Goal: Task Accomplishment & Management: Manage account settings

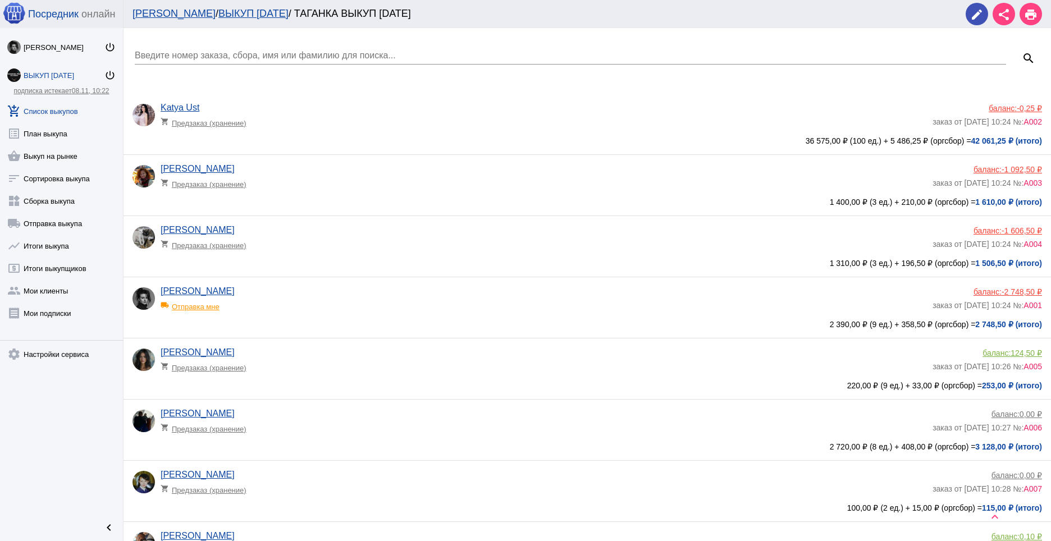
scroll to position [741, 0]
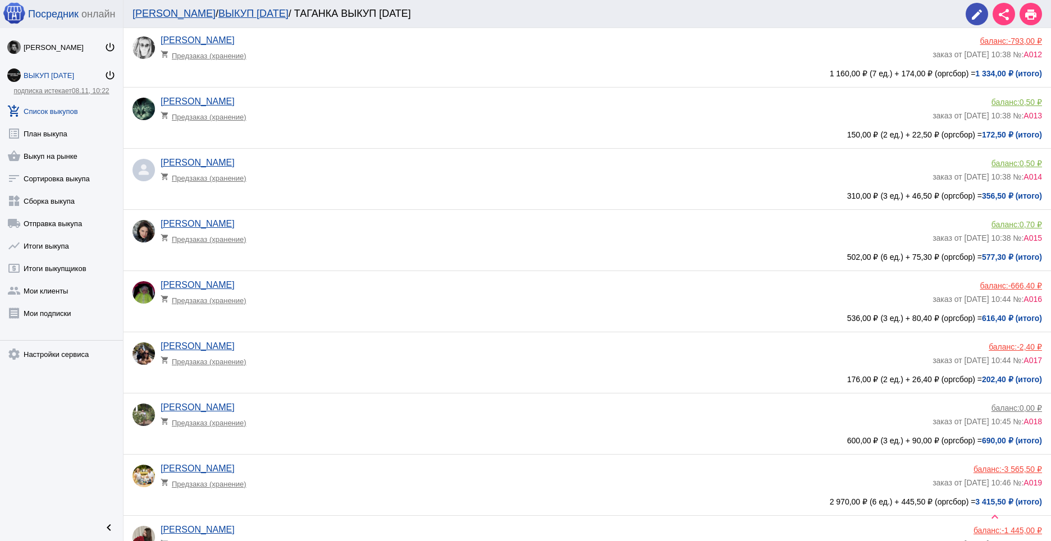
click at [799, 235] on app-delivery-type "shopping_cart Предзаказ (хранение)" at bounding box center [544, 236] width 767 height 15
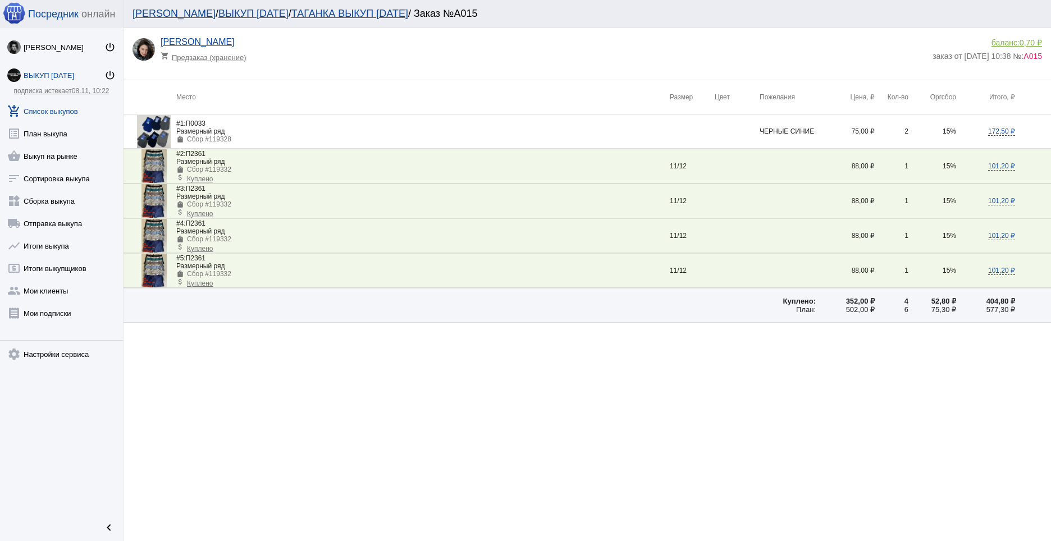
click at [60, 108] on link "add_shopping_cart Список выкупов" at bounding box center [61, 109] width 123 height 22
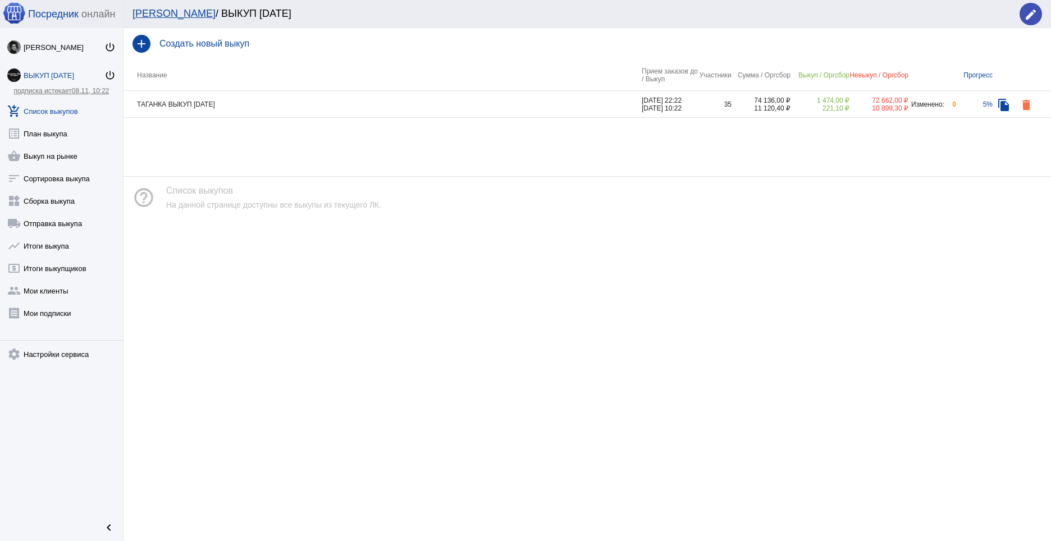
click at [345, 104] on td "ТАГАНКА ВЫКУП [DATE]" at bounding box center [383, 104] width 518 height 27
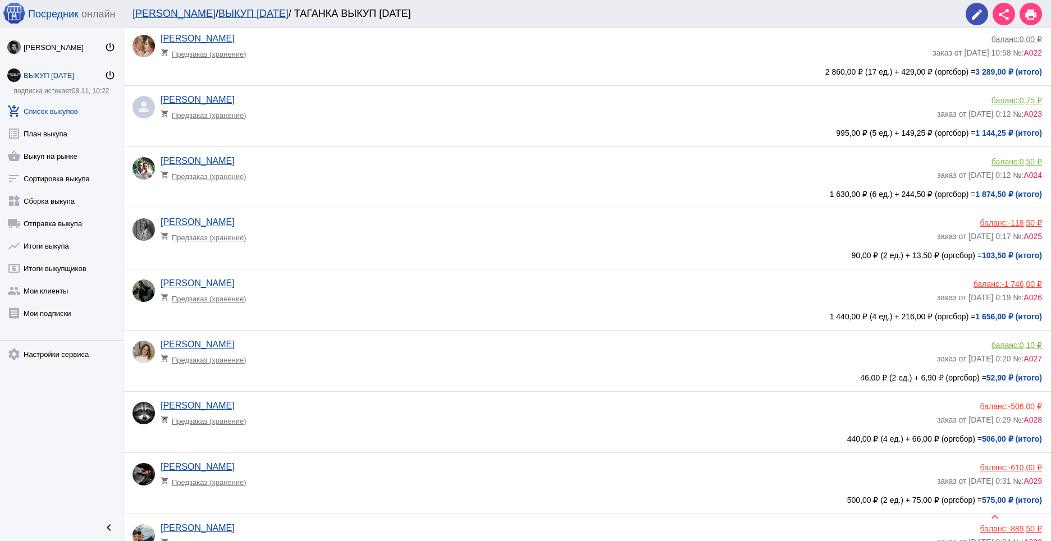
scroll to position [1352, 0]
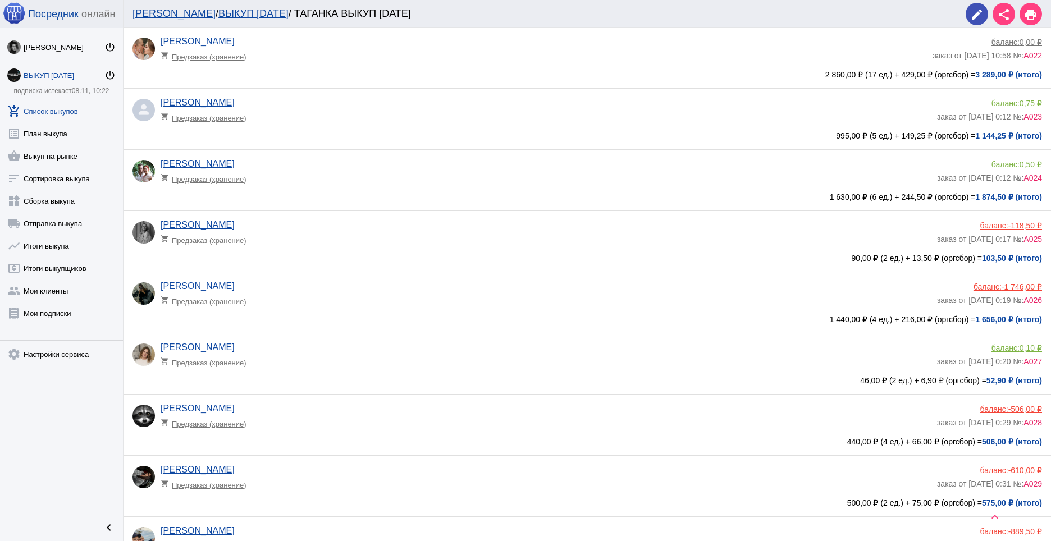
click at [1002, 285] on span "-1 746,00 ₽" at bounding box center [1022, 287] width 40 height 9
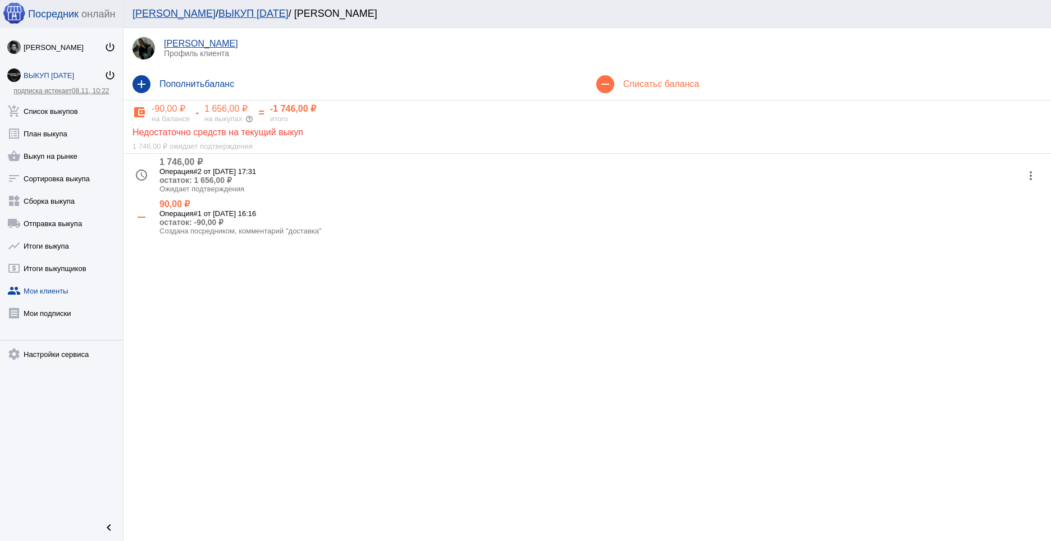
click at [1026, 170] on mat-icon "more_vert" at bounding box center [1031, 176] width 18 height 18
click at [998, 231] on button "check Подтвердить" at bounding box center [995, 230] width 95 height 27
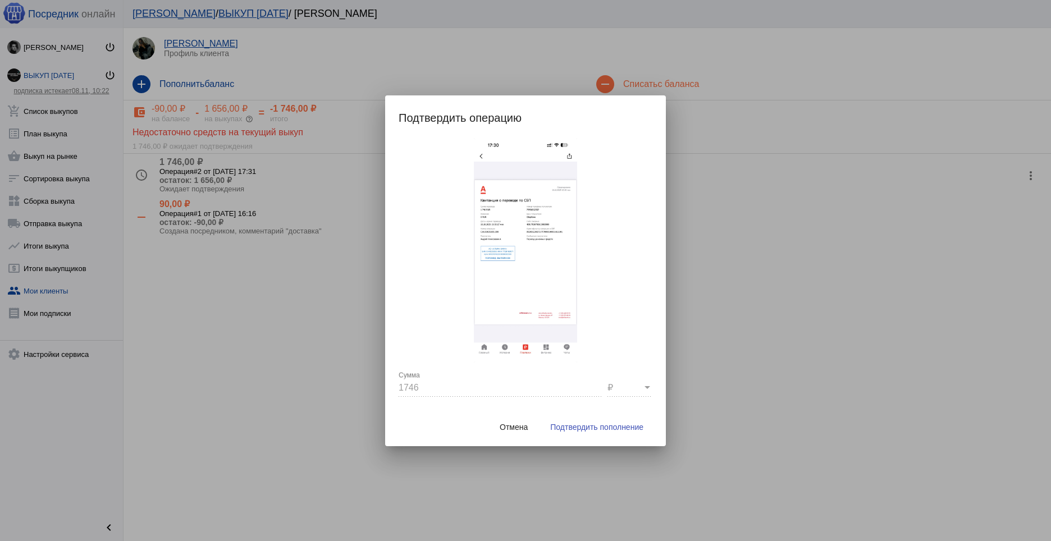
click at [608, 422] on button "Подтвердить пополнение" at bounding box center [596, 427] width 111 height 20
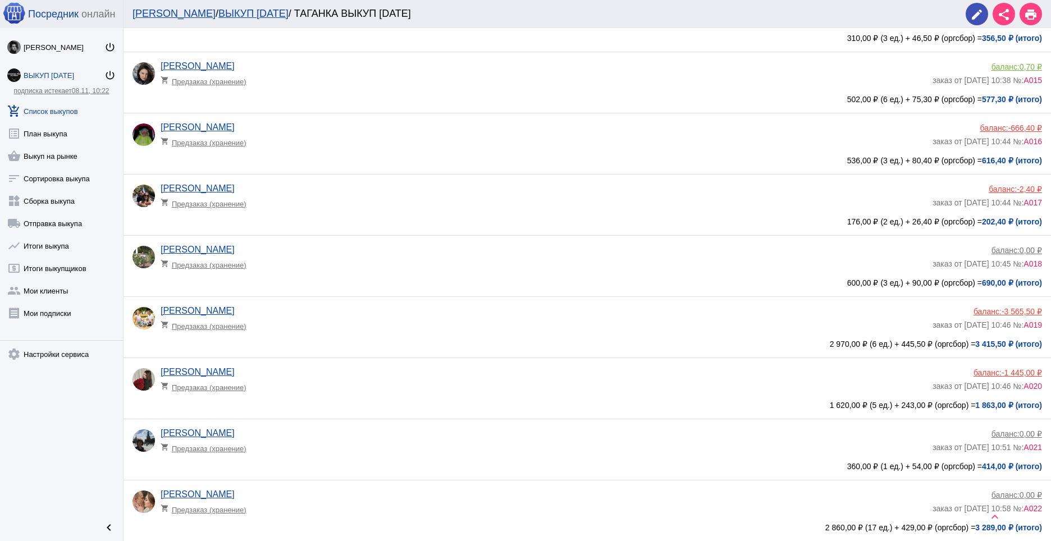
scroll to position [922, 0]
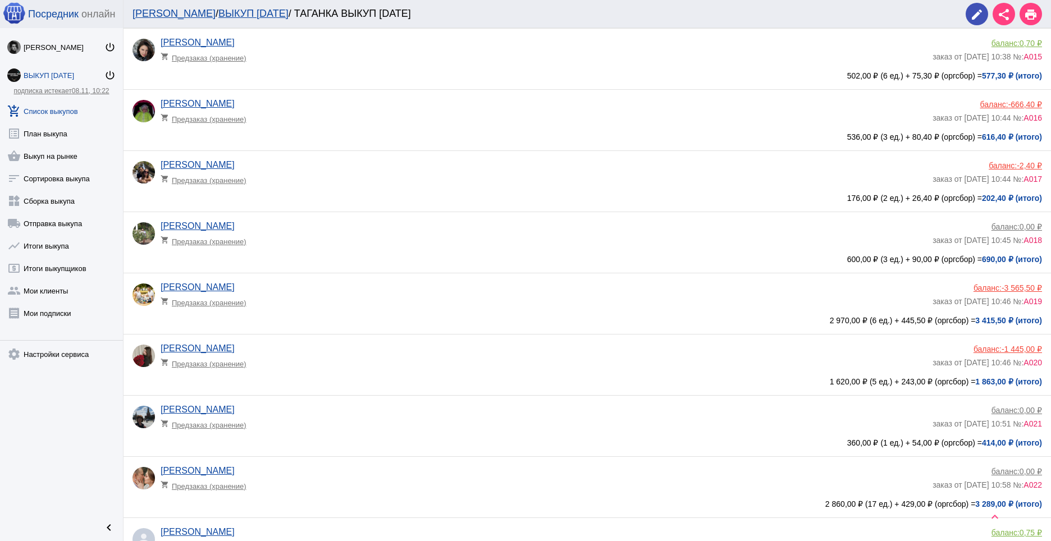
click at [1014, 349] on span "-1 445,00 ₽" at bounding box center [1022, 349] width 40 height 9
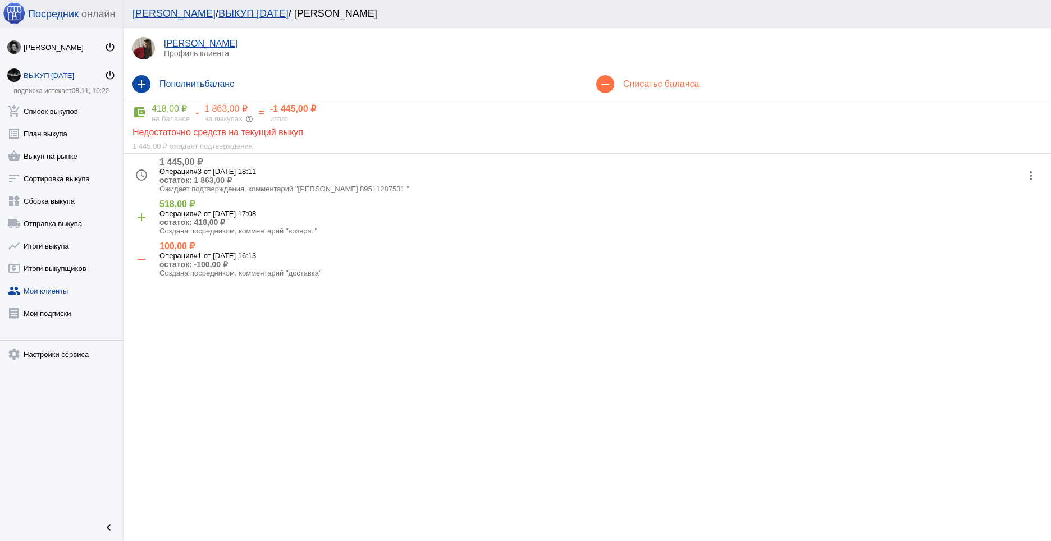
click at [1029, 172] on mat-icon "more_vert" at bounding box center [1031, 176] width 18 height 18
click at [1009, 226] on button "check Подтвердить" at bounding box center [995, 230] width 95 height 27
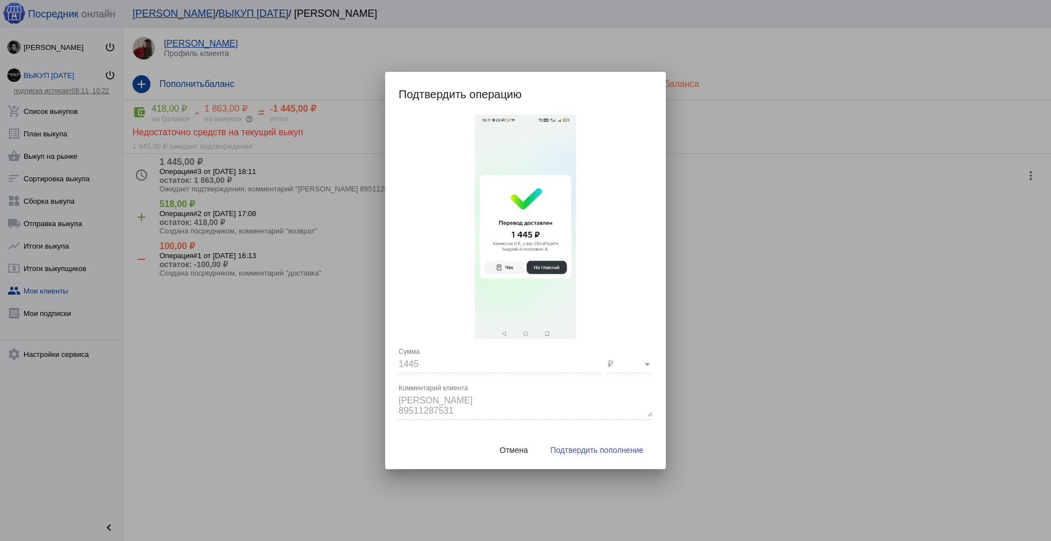
click at [623, 443] on button "Подтвердить пополнение" at bounding box center [596, 450] width 111 height 20
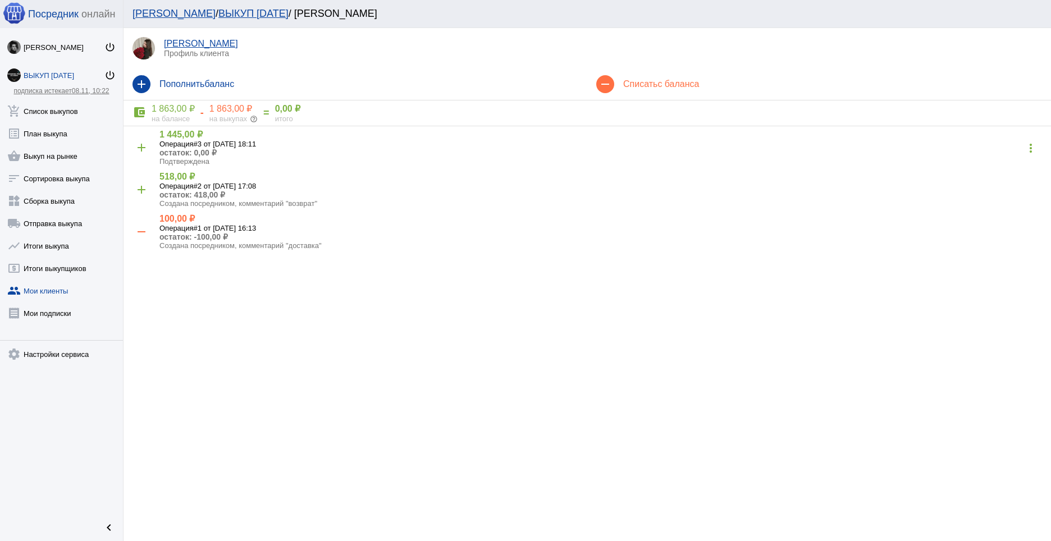
click at [56, 283] on link "group Мои клиенты" at bounding box center [61, 288] width 123 height 22
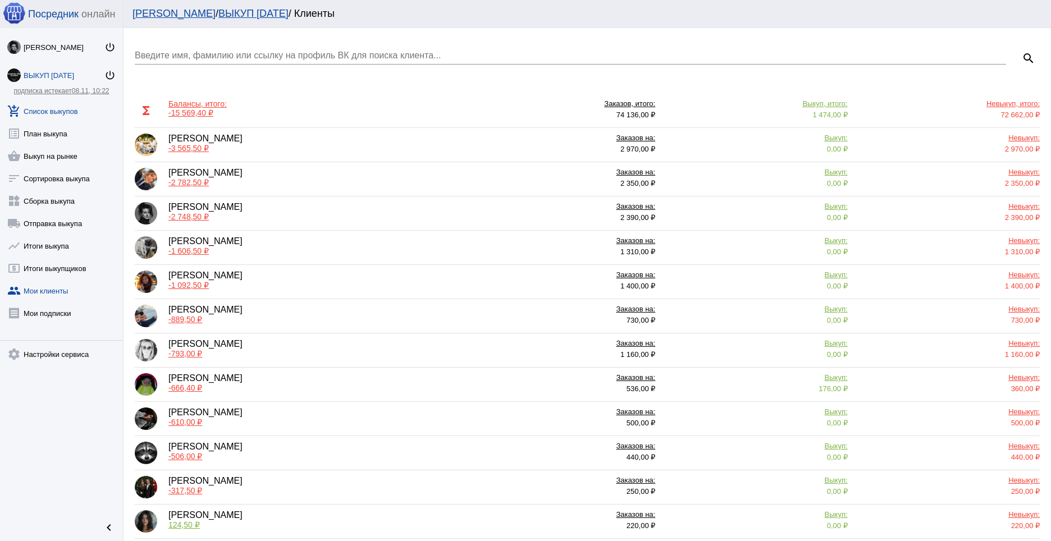
click at [71, 110] on link "add_shopping_cart Список выкупов" at bounding box center [61, 109] width 123 height 22
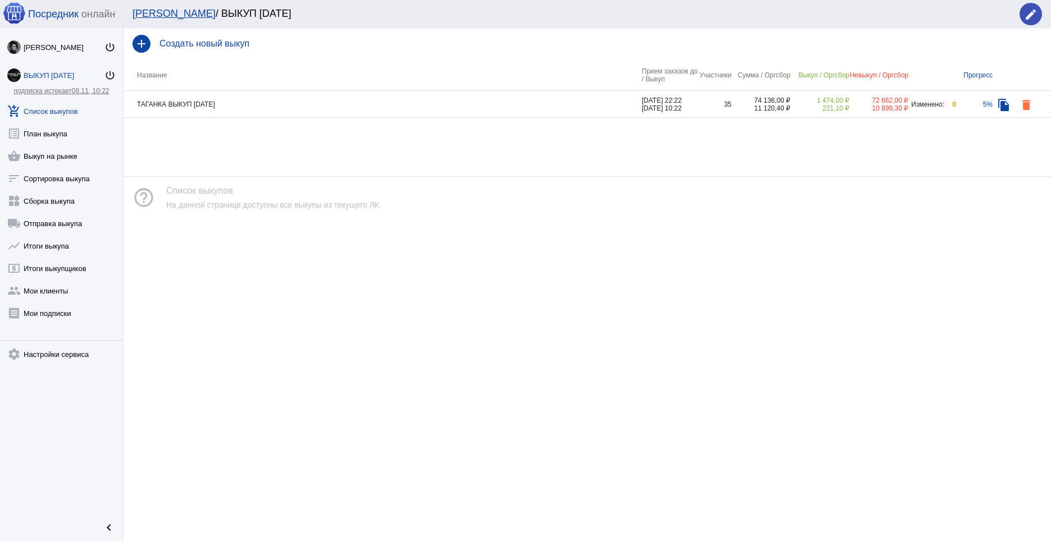
click at [200, 98] on td "ТАГАНКА ВЫКУП [DATE]" at bounding box center [383, 104] width 518 height 27
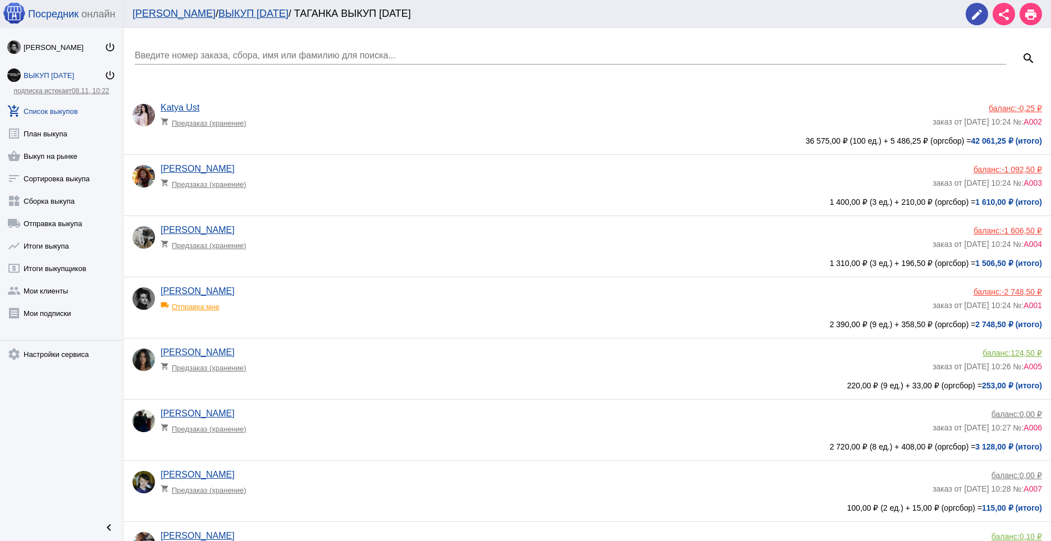
click at [1005, 170] on span "-1 092,50 ₽" at bounding box center [1022, 169] width 40 height 9
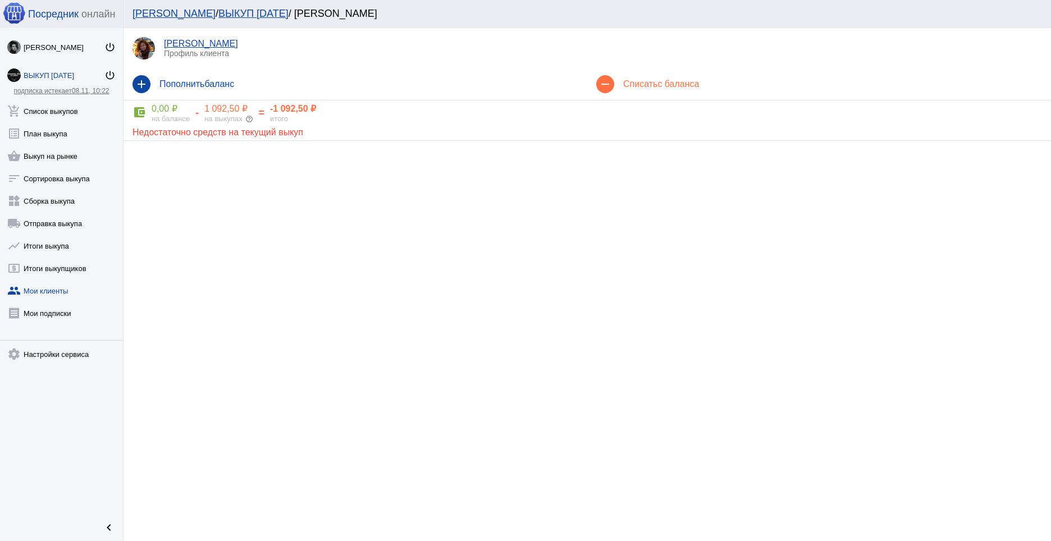
click at [368, 86] on h4 "Пополнить баланс" at bounding box center [369, 84] width 419 height 10
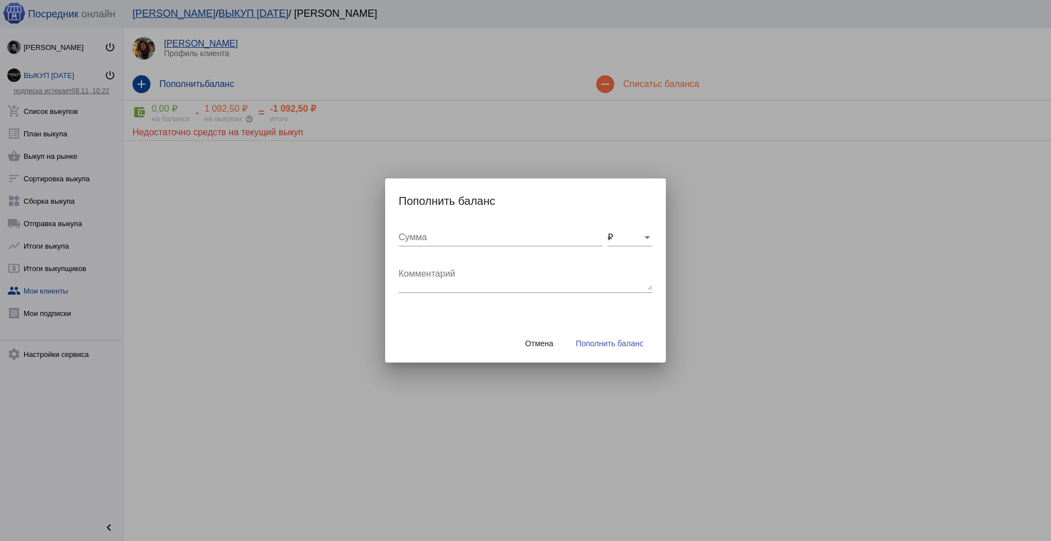
click at [450, 228] on div "Сумма" at bounding box center [501, 233] width 204 height 25
type input "1093"
click at [474, 281] on textarea "Комментарий" at bounding box center [526, 279] width 254 height 22
click at [622, 337] on button "Пополнить баланс" at bounding box center [609, 344] width 85 height 20
click at [466, 276] on textarea "норм" at bounding box center [526, 279] width 254 height 22
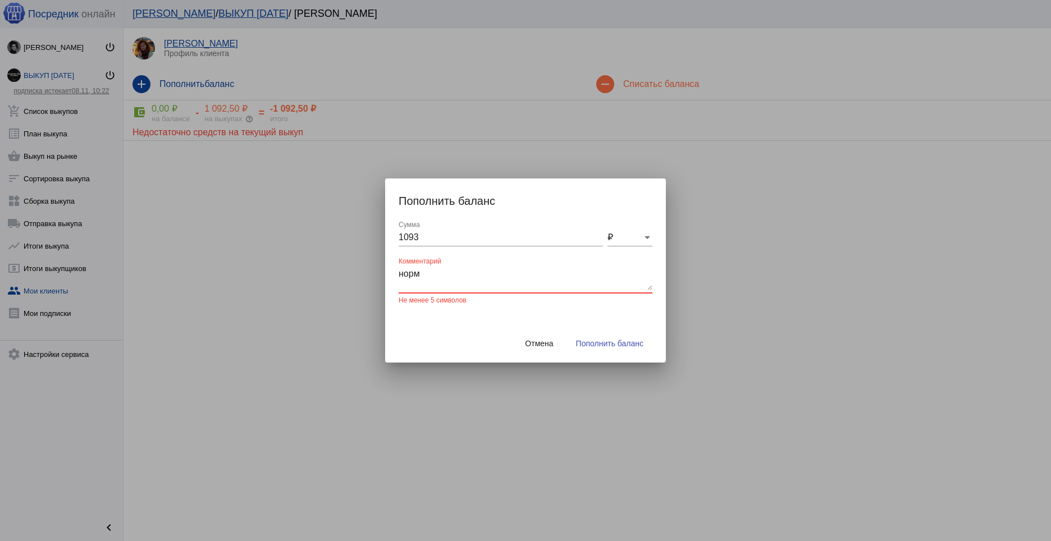
click at [466, 276] on textarea "норм" at bounding box center [526, 279] width 254 height 22
type textarea "пополнила сама"
click at [604, 347] on span "Пополнить баланс" at bounding box center [609, 343] width 67 height 9
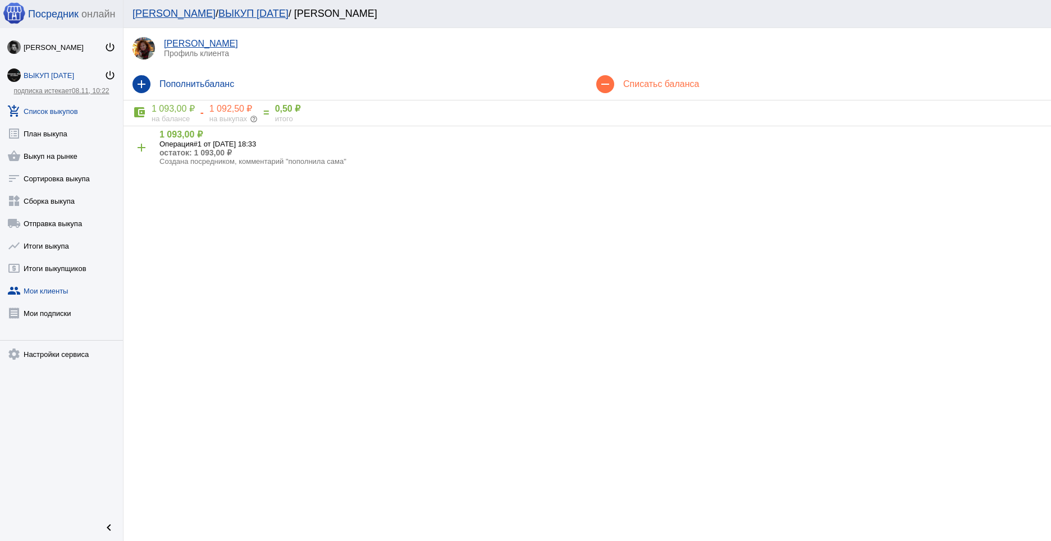
click at [61, 114] on link "add_shopping_cart Список выкупов" at bounding box center [61, 109] width 123 height 22
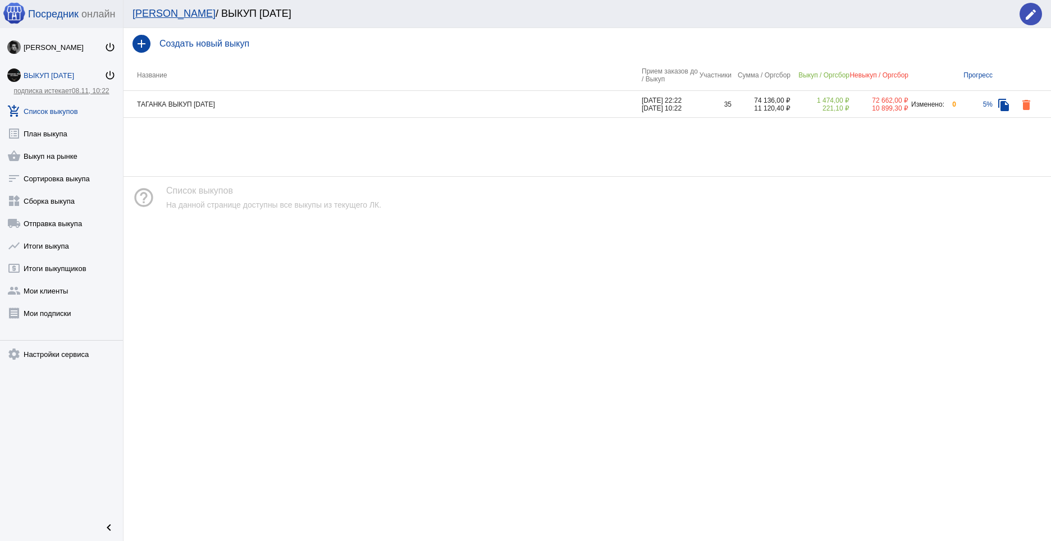
click at [259, 106] on td "ТАГАНКА ВЫКУП [DATE]" at bounding box center [383, 104] width 518 height 27
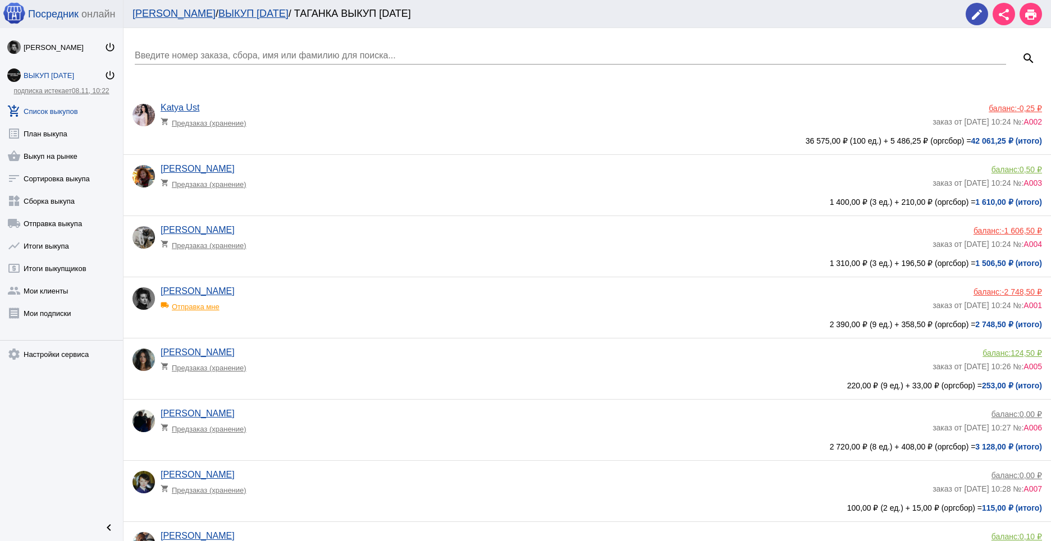
click at [989, 292] on div "баланс: -2 748,50 ₽" at bounding box center [988, 292] width 110 height 9
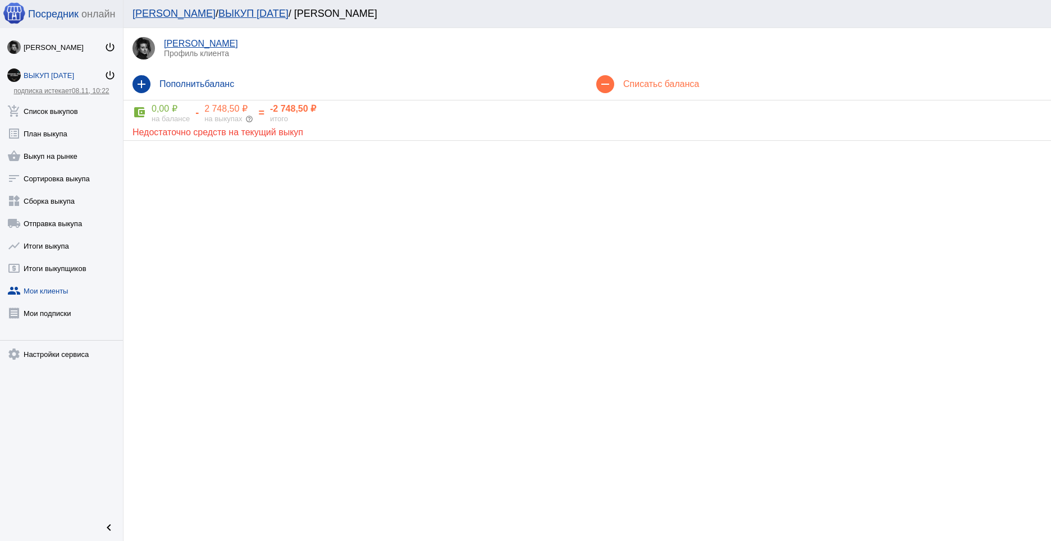
click at [409, 83] on h4 "Пополнить баланс" at bounding box center [369, 84] width 419 height 10
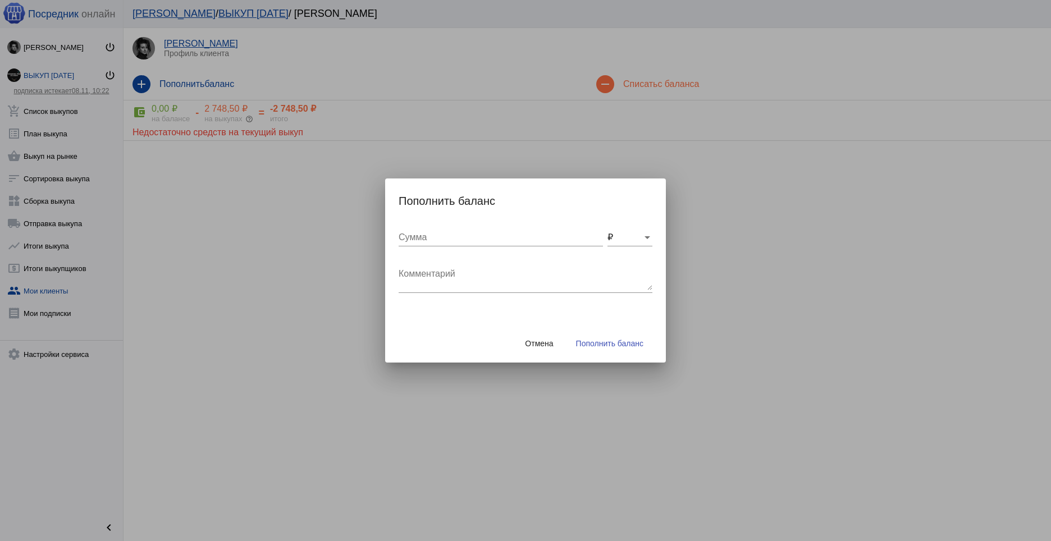
click at [465, 235] on input "Сумма" at bounding box center [501, 238] width 204 height 10
type input "2800"
click at [627, 331] on div "Отмена Пополнить баланс" at bounding box center [526, 344] width 254 height 38
click at [614, 348] on span "Пополнить баланс" at bounding box center [609, 343] width 67 height 9
click at [541, 290] on textarea "Комментарий" at bounding box center [526, 279] width 254 height 22
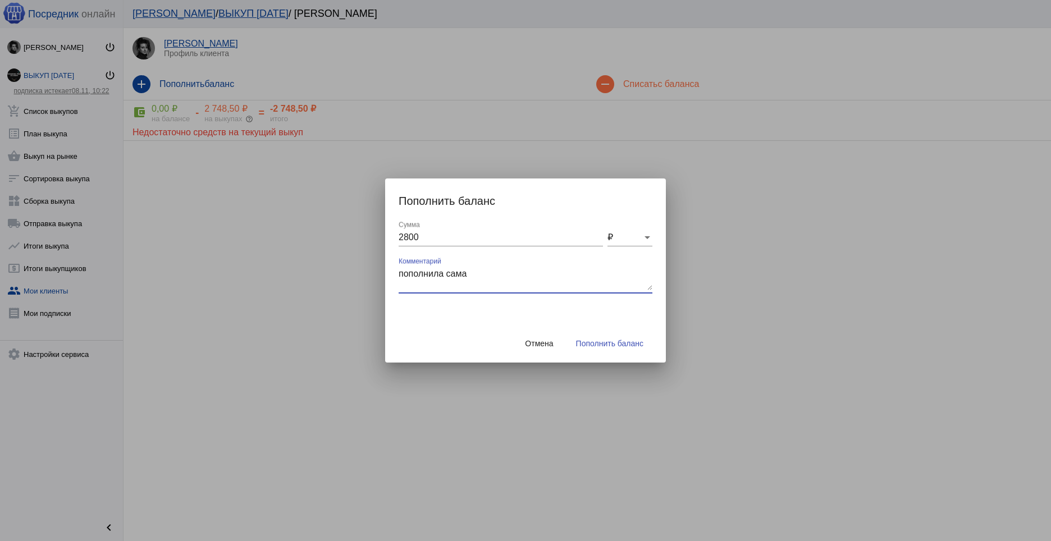
type textarea "пополнила сама"
click at [613, 348] on span "Пополнить баланс" at bounding box center [609, 343] width 67 height 9
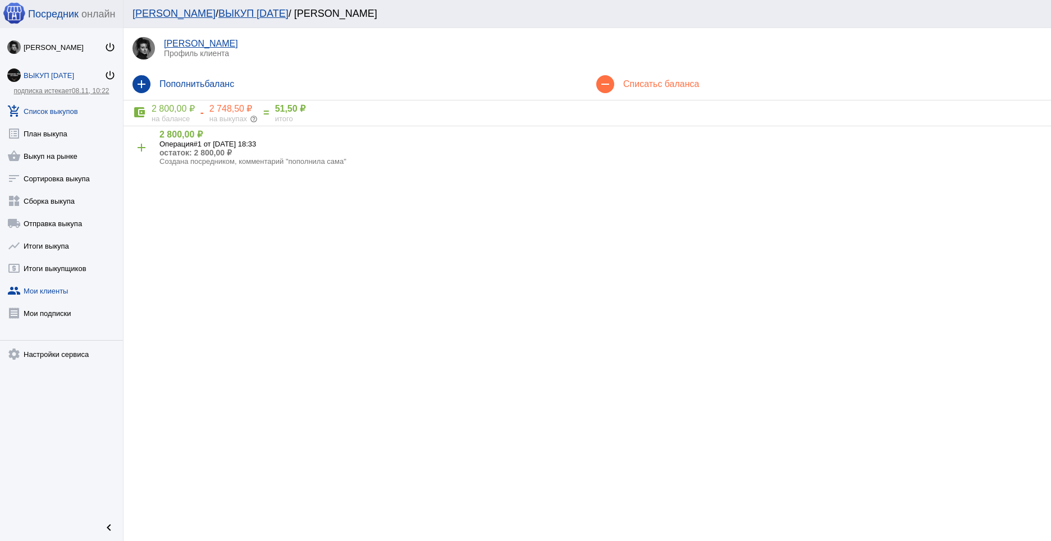
click at [64, 110] on link "add_shopping_cart Список выкупов" at bounding box center [61, 109] width 123 height 22
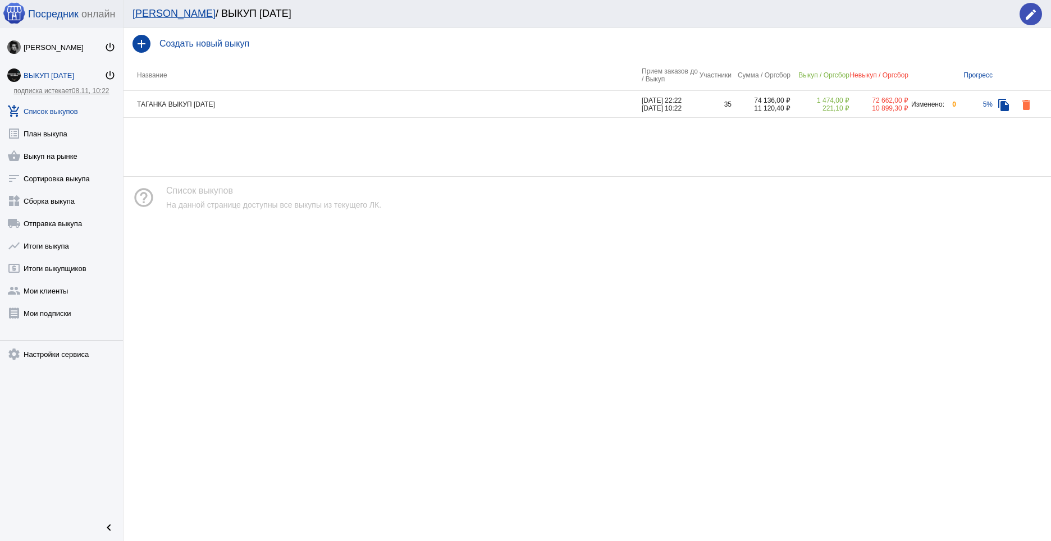
click at [282, 107] on td "ТАГАНКА ВЫКУП [DATE]" at bounding box center [383, 104] width 518 height 27
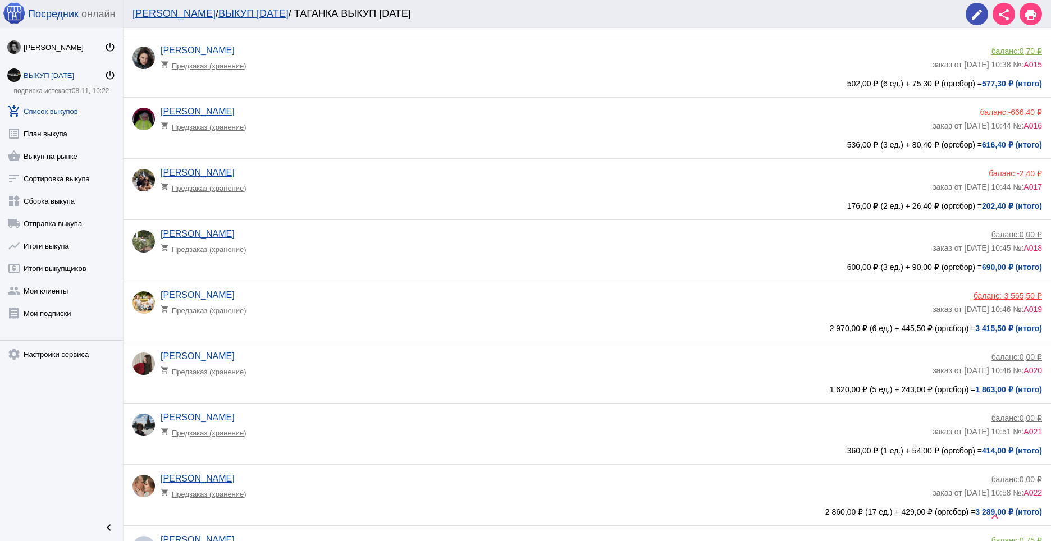
scroll to position [917, 0]
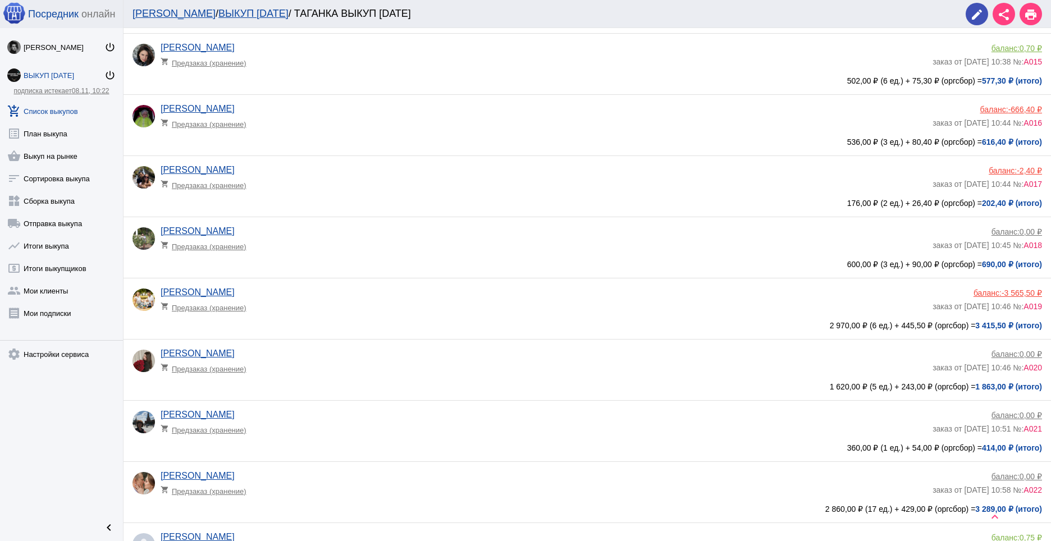
click at [400, 303] on app-delivery-type "shopping_cart Предзаказ (хранение)" at bounding box center [544, 305] width 767 height 15
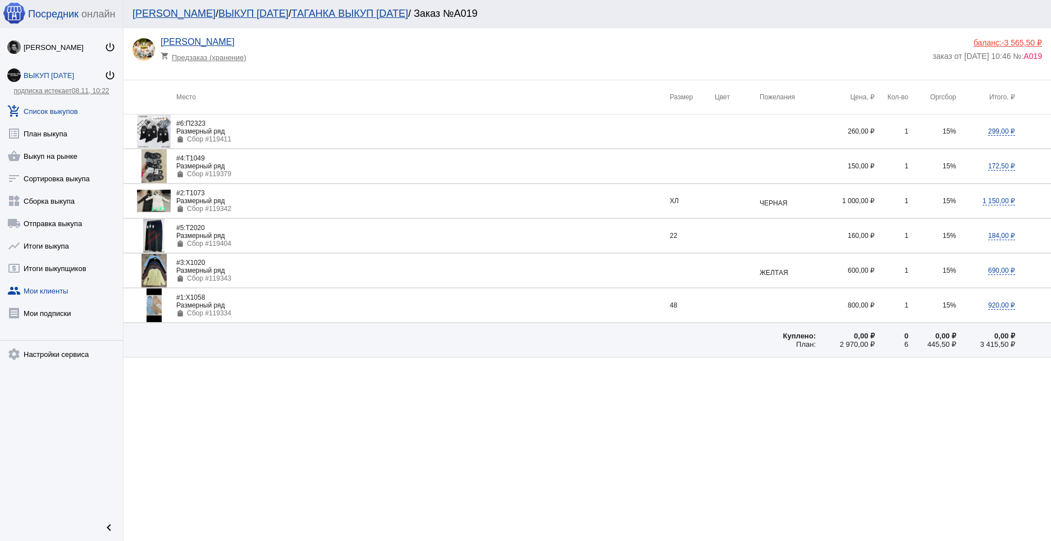
click at [52, 288] on link "group Мои клиенты" at bounding box center [61, 288] width 123 height 22
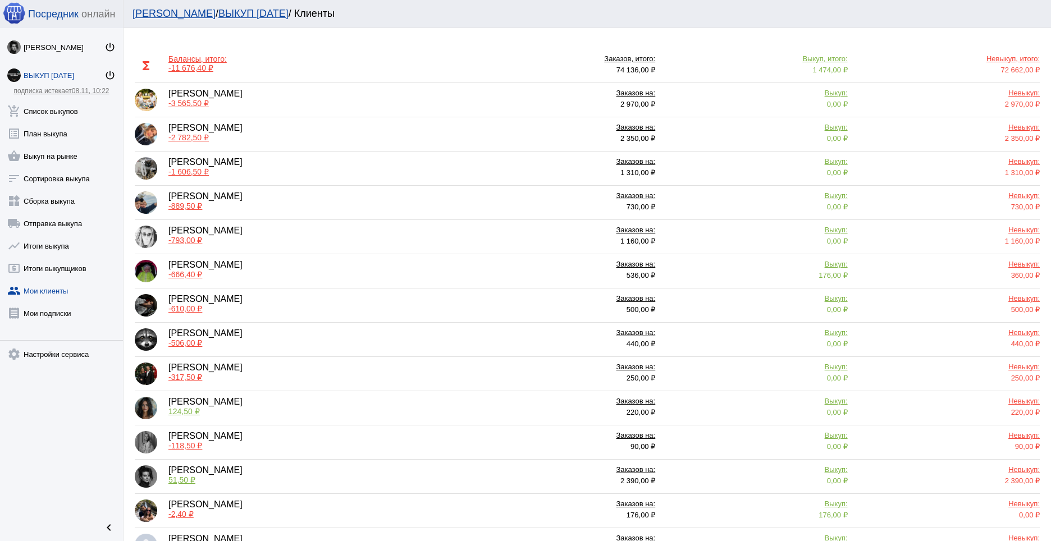
scroll to position [57, 0]
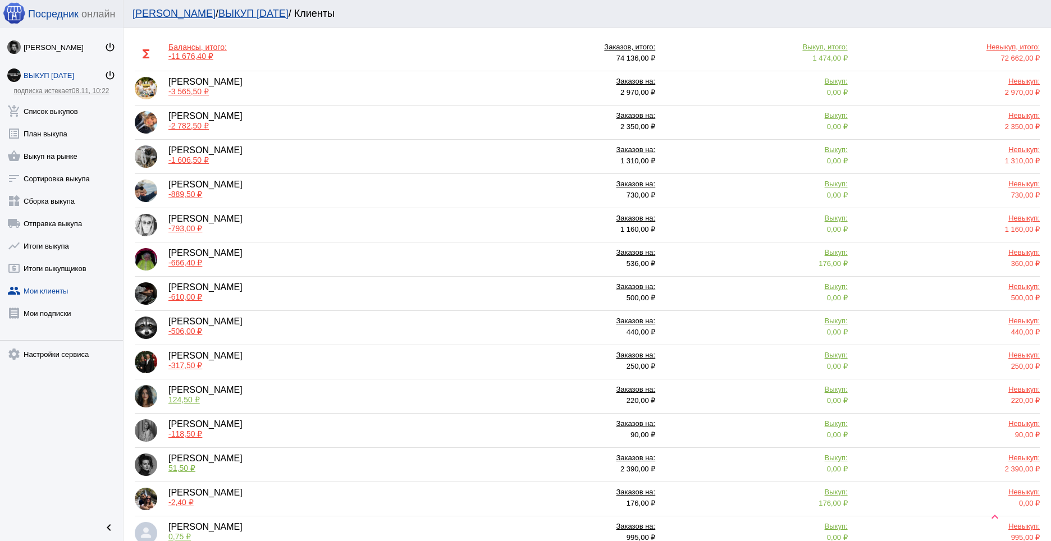
click at [317, 121] on div "[PERSON_NAME] -2 782,50 ₽" at bounding box center [299, 122] width 329 height 22
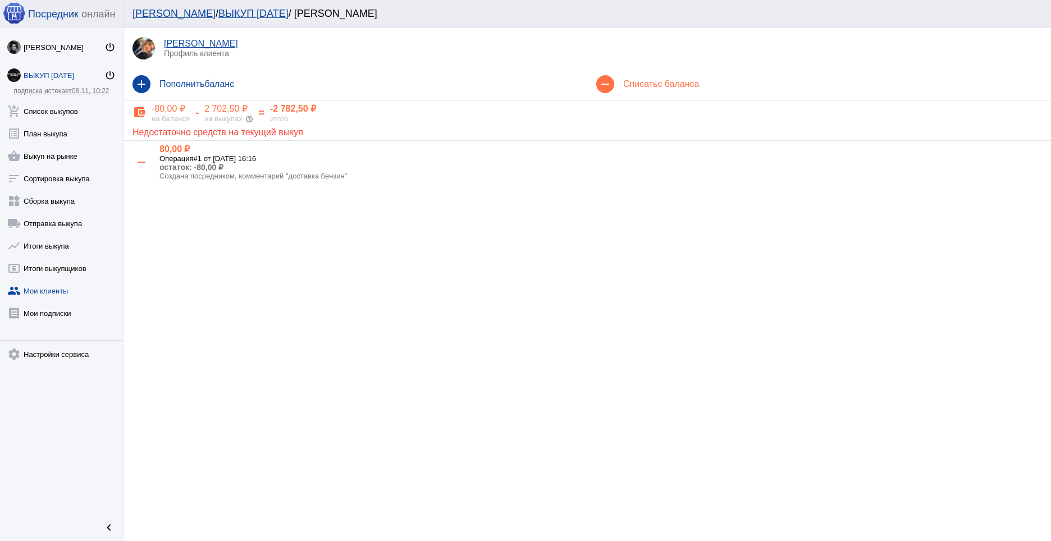
click at [333, 81] on h4 "Пополнить баланс" at bounding box center [369, 84] width 419 height 10
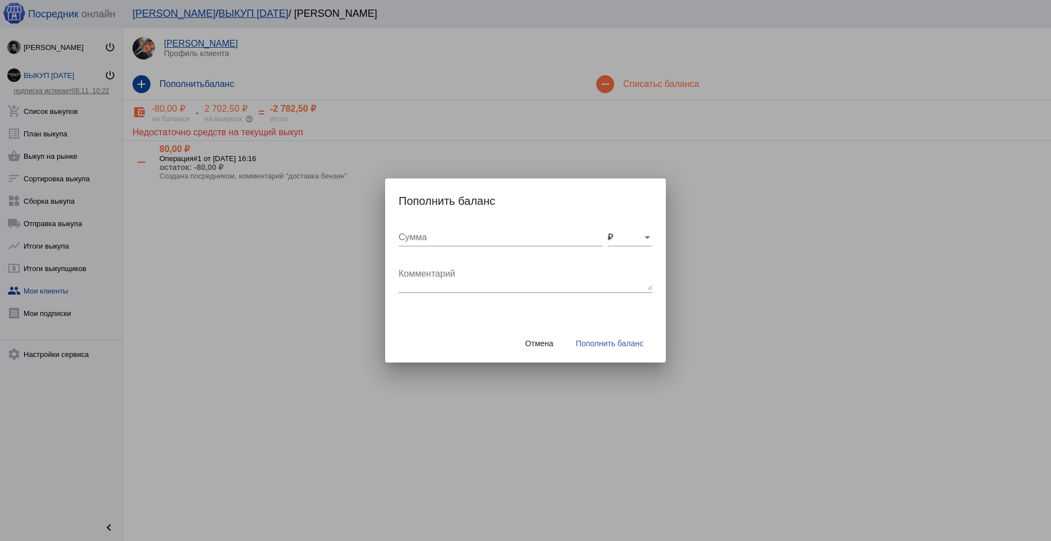
click at [463, 243] on div "Сумма" at bounding box center [501, 233] width 204 height 25
type input "2783"
click at [449, 280] on textarea "Комментарий" at bounding box center [526, 279] width 254 height 22
type textarea "[PERSON_NAME] перевод"
click at [626, 337] on button "Пополнить баланс" at bounding box center [609, 344] width 85 height 20
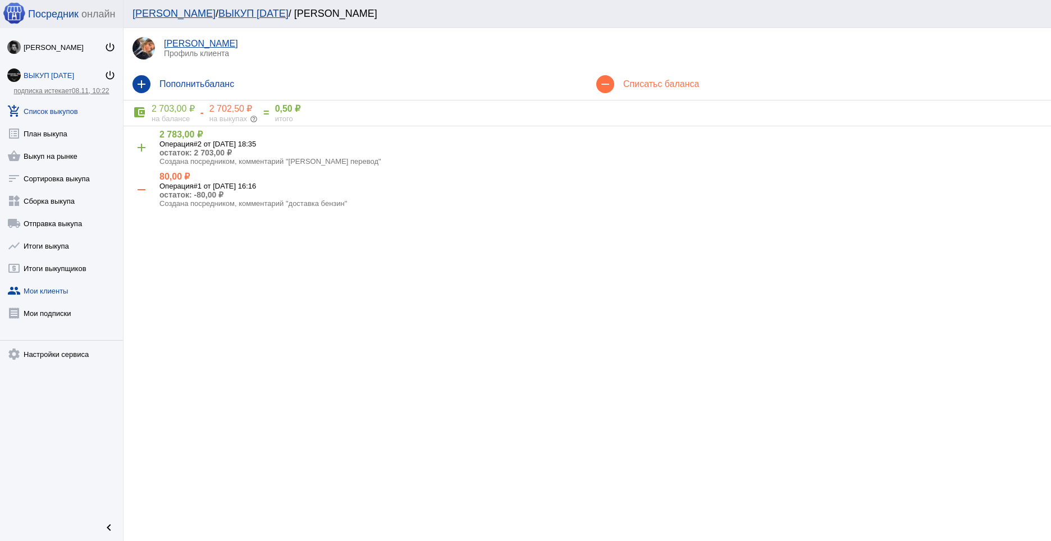
click at [67, 108] on link "add_shopping_cart Список выкупов" at bounding box center [61, 109] width 123 height 22
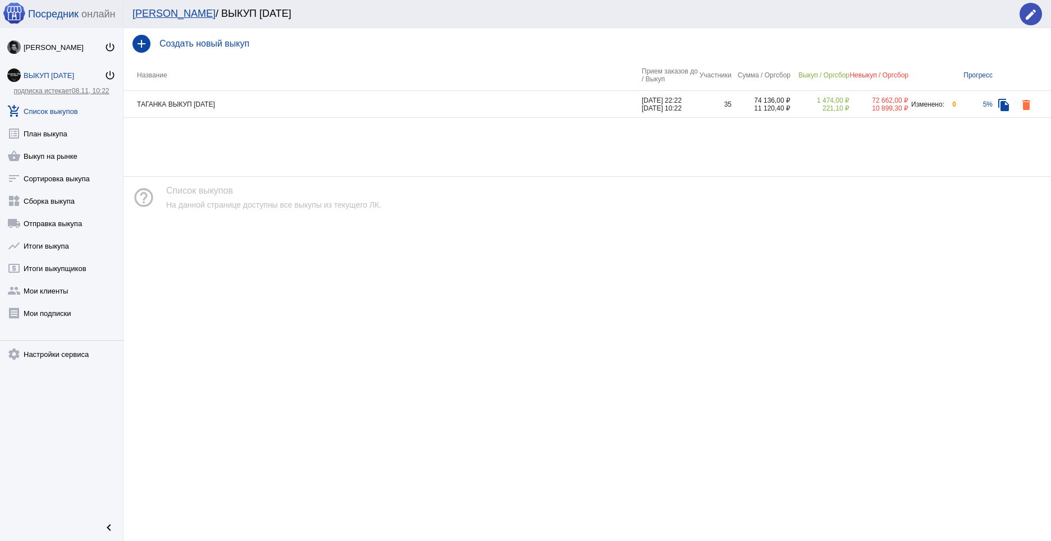
click at [257, 104] on td "ТАГАНКА ВЫКУП [DATE]" at bounding box center [383, 104] width 518 height 27
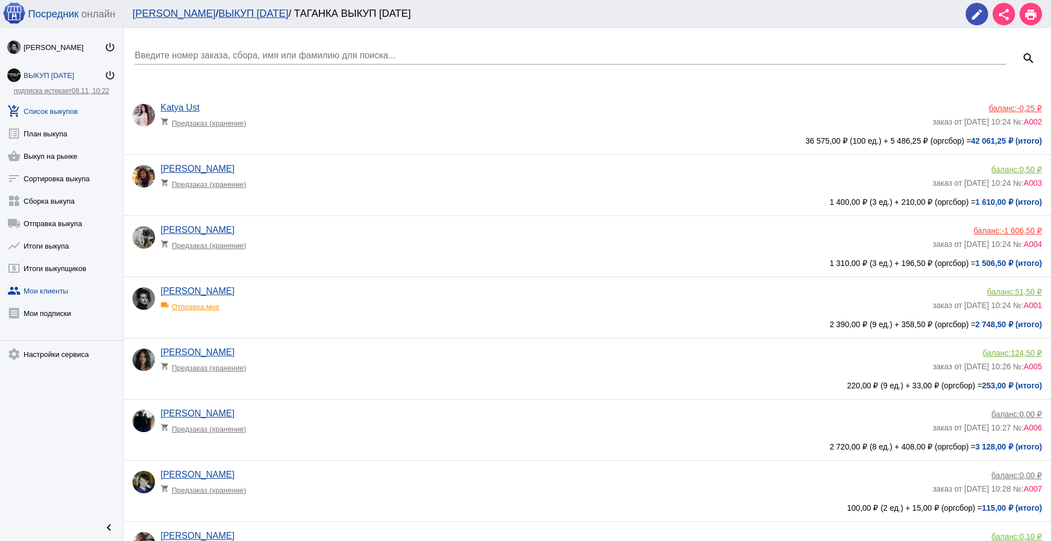
click at [64, 291] on link "group Мои клиенты" at bounding box center [61, 288] width 123 height 22
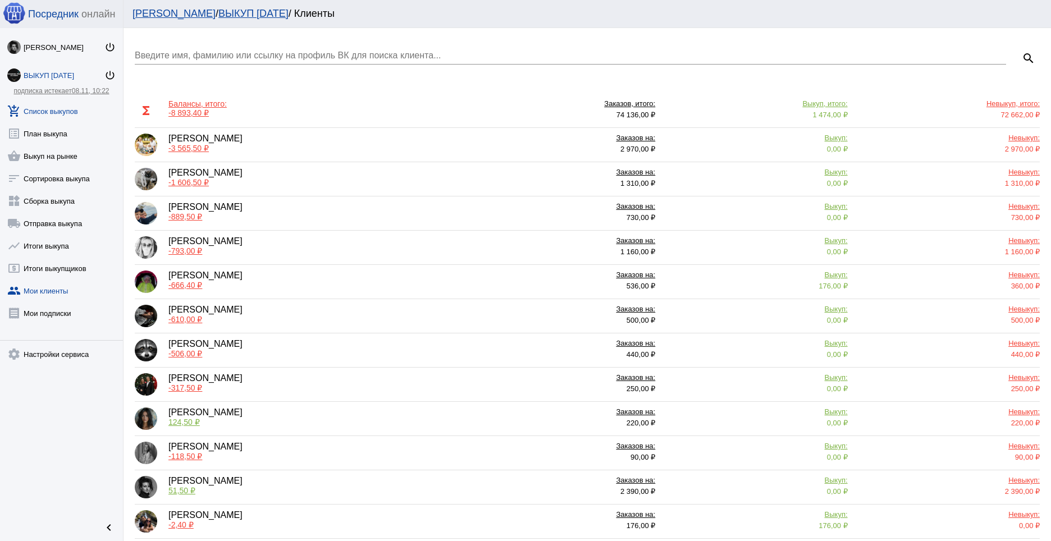
click at [61, 113] on link "add_shopping_cart Список выкупов" at bounding box center [61, 109] width 123 height 22
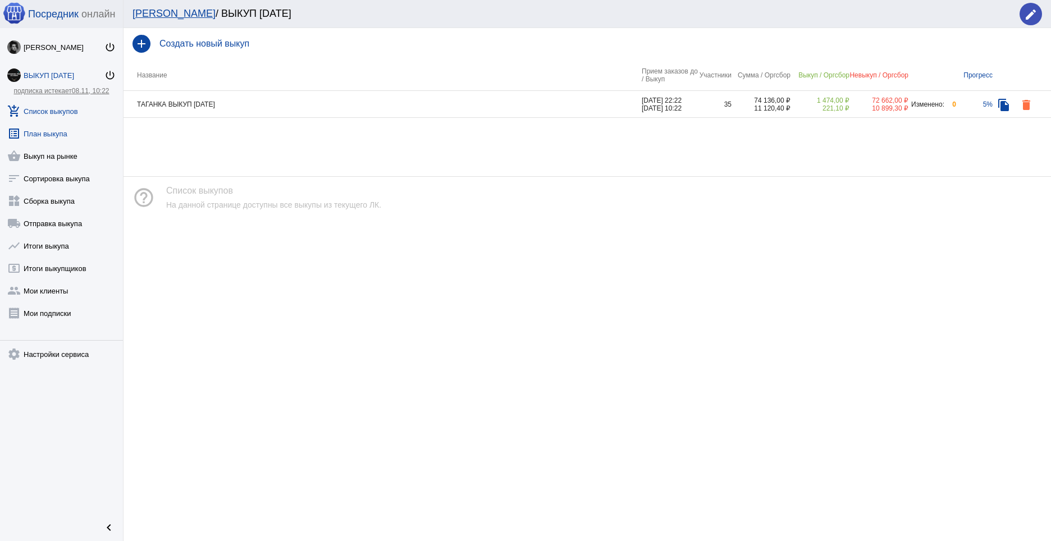
click at [71, 138] on link "list_alt План выкупа" at bounding box center [61, 131] width 123 height 22
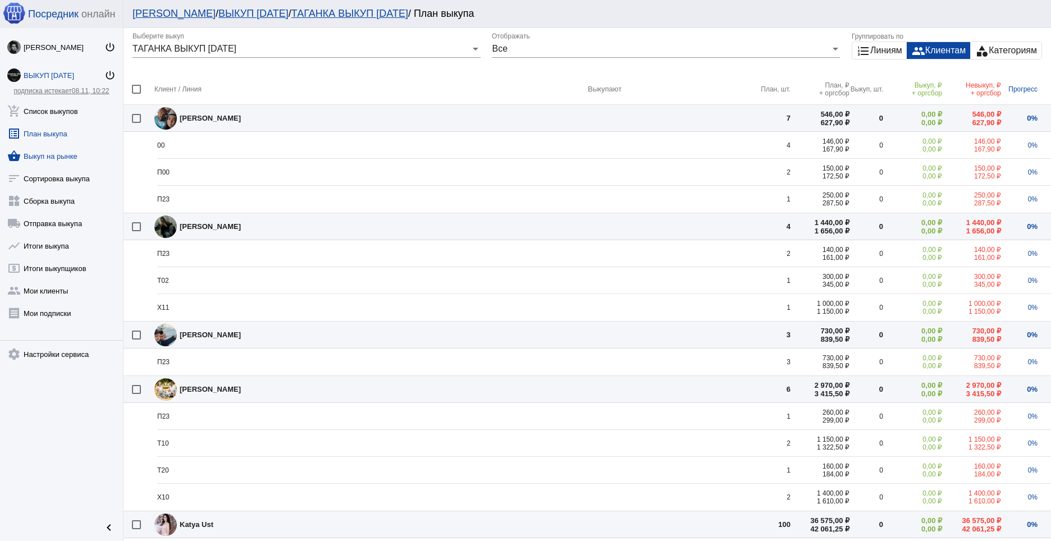
click at [62, 156] on link "shopping_basket Выкуп на рынке" at bounding box center [61, 154] width 123 height 22
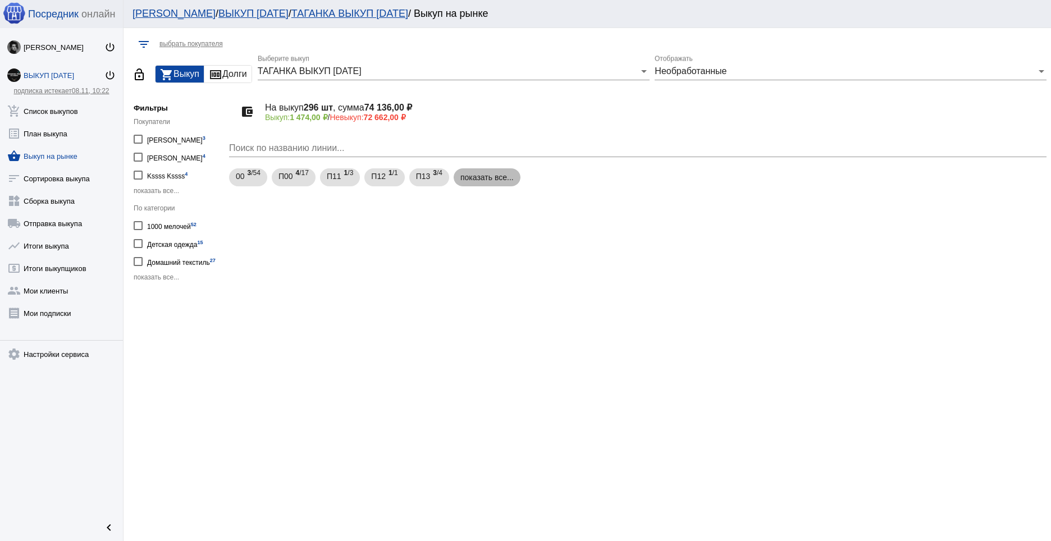
click at [495, 177] on mat-chip "показать все..." at bounding box center [487, 178] width 67 height 18
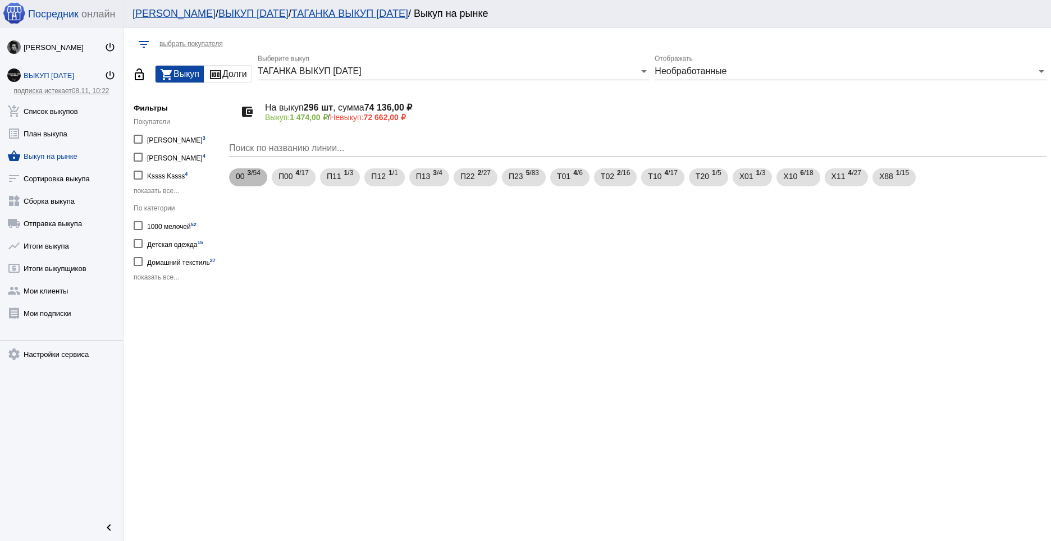
click at [253, 176] on span "3 /54" at bounding box center [254, 177] width 13 height 23
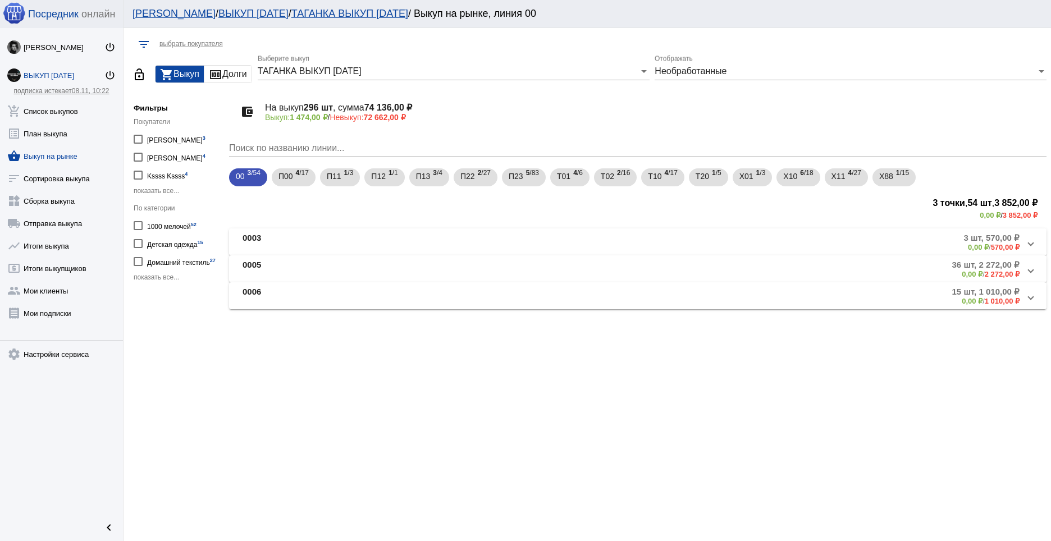
click at [1037, 240] on mat-expansion-panel-header "0003 3 шт, 570,00 ₽ 0,00 ₽ / 570,00 ₽" at bounding box center [638, 242] width 818 height 27
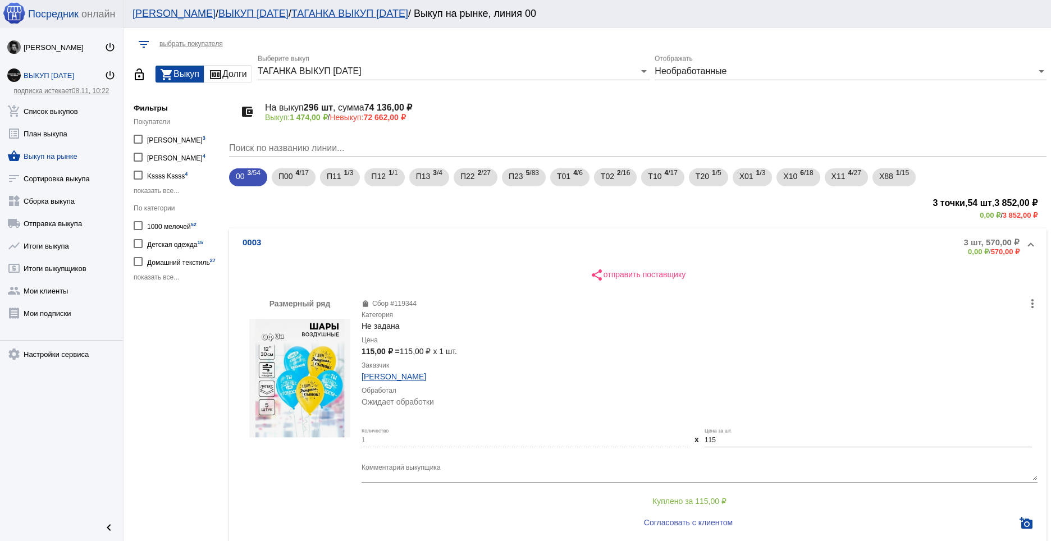
click at [1030, 248] on mat-expansion-panel-header "0003 3 шт, 570,00 ₽ 0,00 ₽ / 570,00 ₽" at bounding box center [638, 247] width 818 height 36
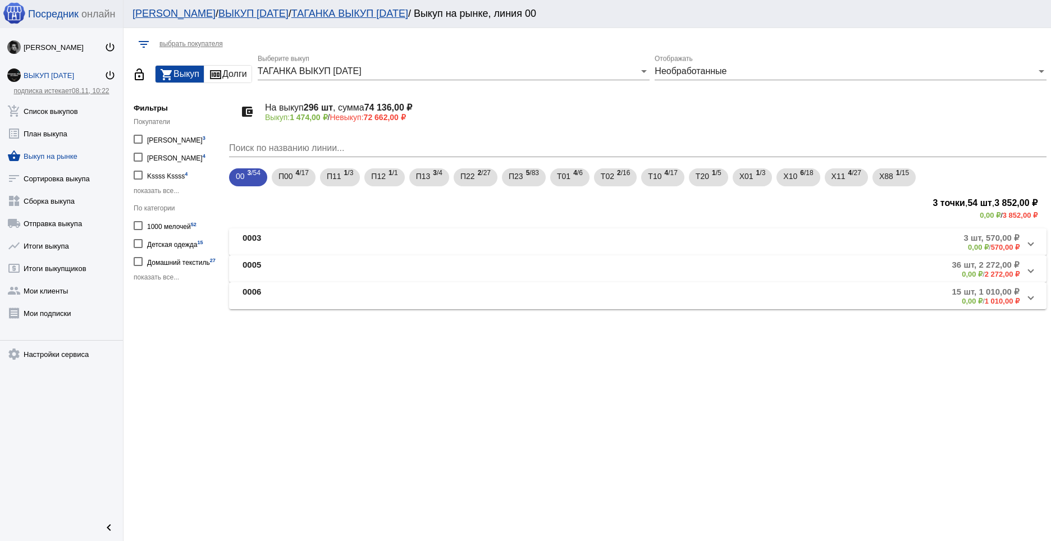
click at [1032, 241] on span at bounding box center [1031, 243] width 4 height 10
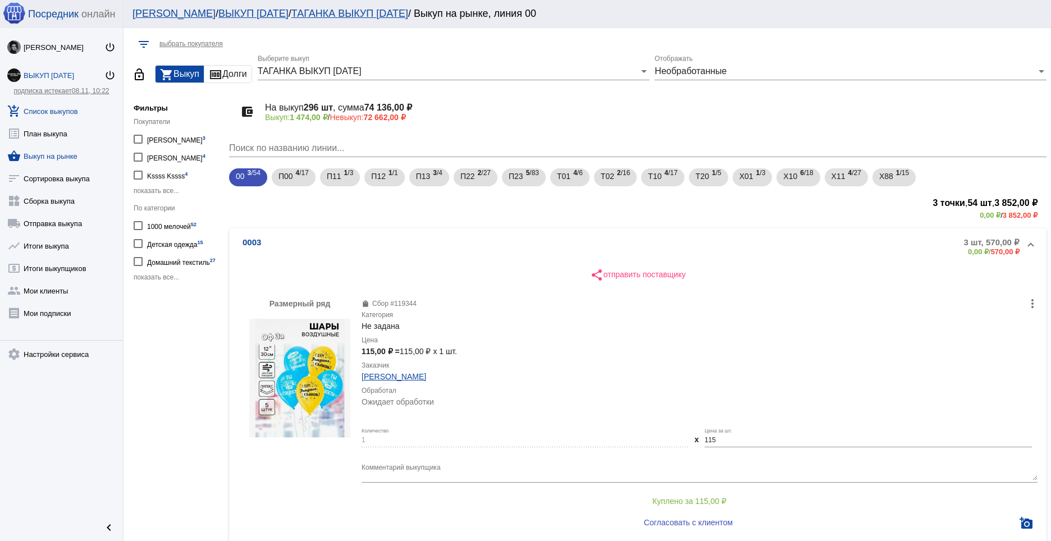
click at [43, 115] on link "add_shopping_cart Список выкупов" at bounding box center [61, 109] width 123 height 22
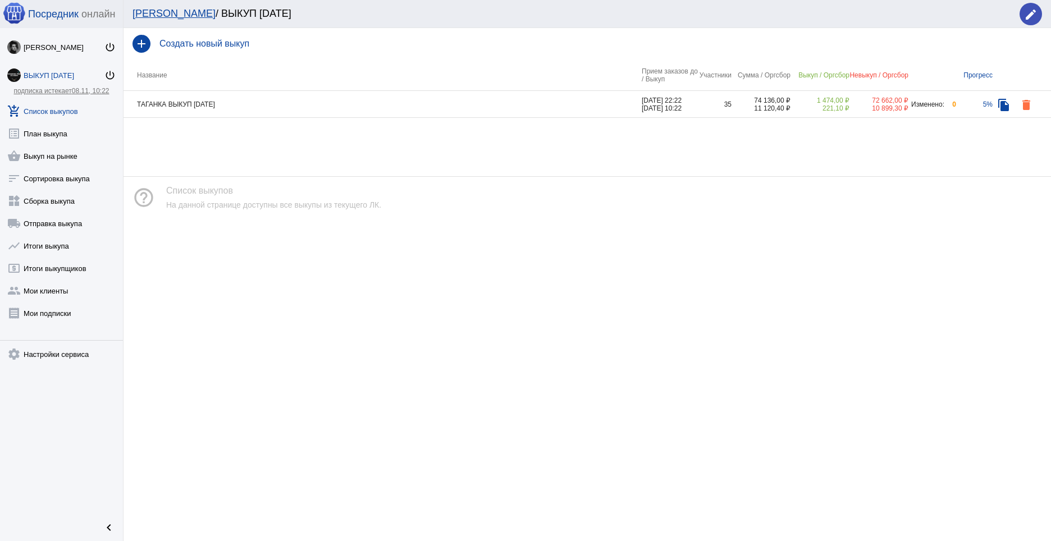
click at [229, 104] on td "ТАГАНКА ВЫКУП [DATE]" at bounding box center [383, 104] width 518 height 27
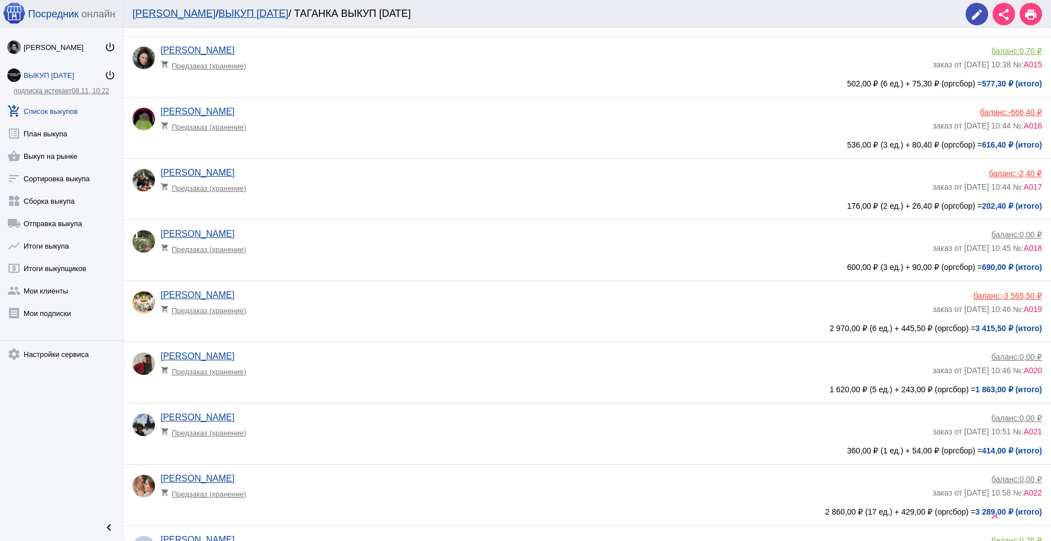
scroll to position [920, 0]
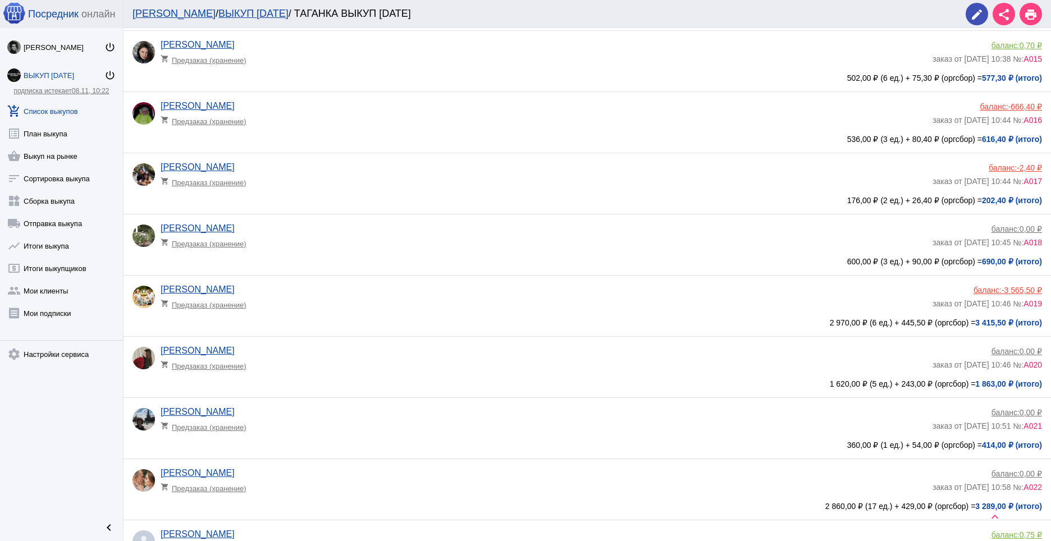
click at [421, 296] on app-delivery-type "shopping_cart Предзаказ (хранение)" at bounding box center [544, 302] width 767 height 15
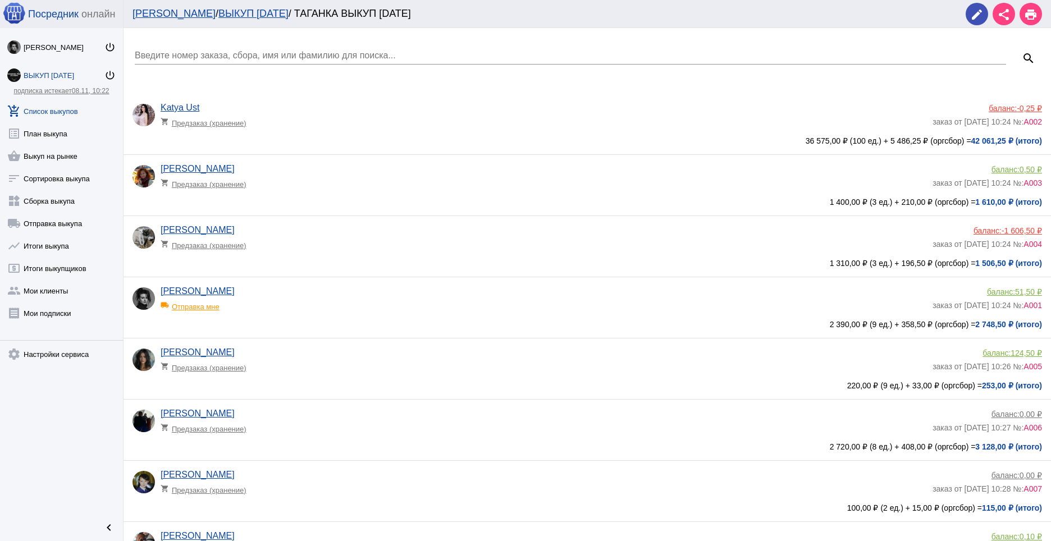
click at [344, 431] on app-delivery-type "shopping_cart Предзаказ (хранение)" at bounding box center [544, 426] width 767 height 15
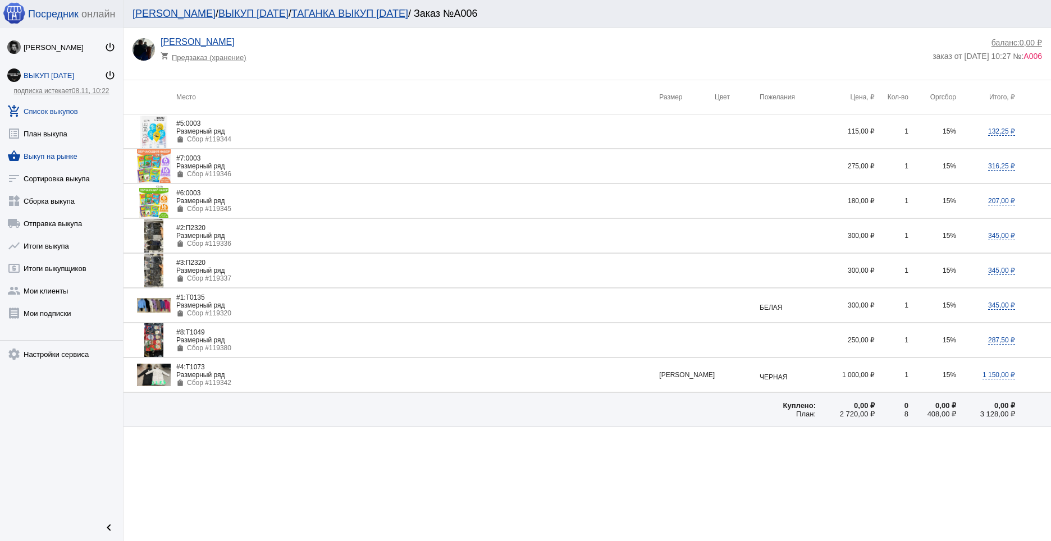
click at [58, 161] on link "shopping_basket Выкуп на рынке" at bounding box center [61, 154] width 123 height 22
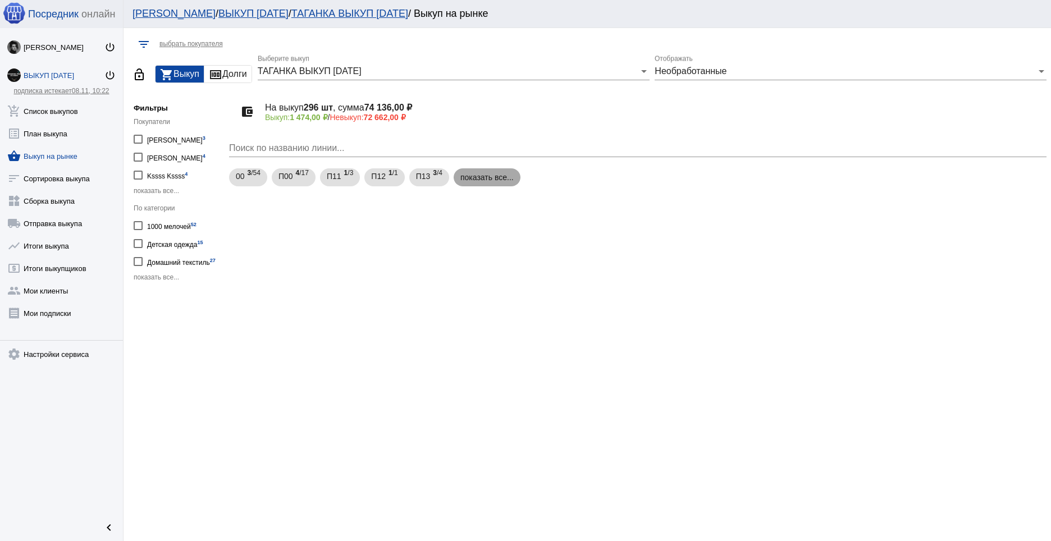
click at [499, 177] on mat-chip "показать все..." at bounding box center [487, 178] width 67 height 18
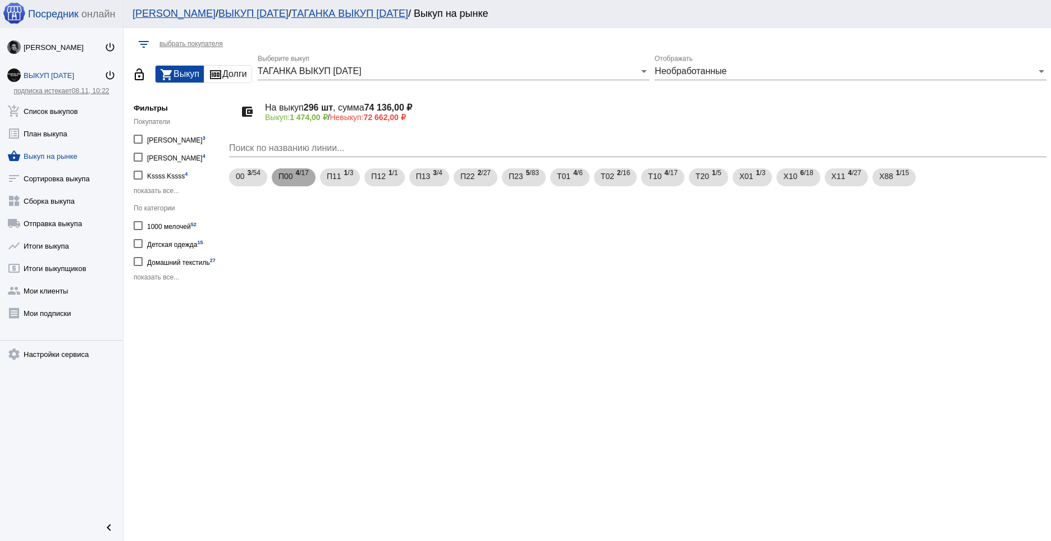
click at [297, 178] on span "4 /17" at bounding box center [302, 177] width 13 height 23
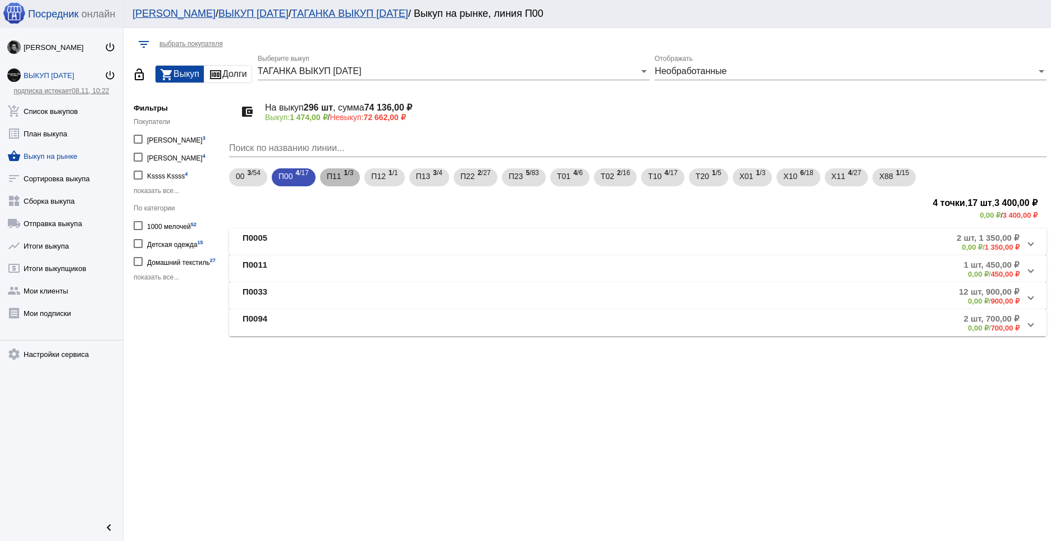
click at [334, 172] on span "П11" at bounding box center [334, 176] width 15 height 20
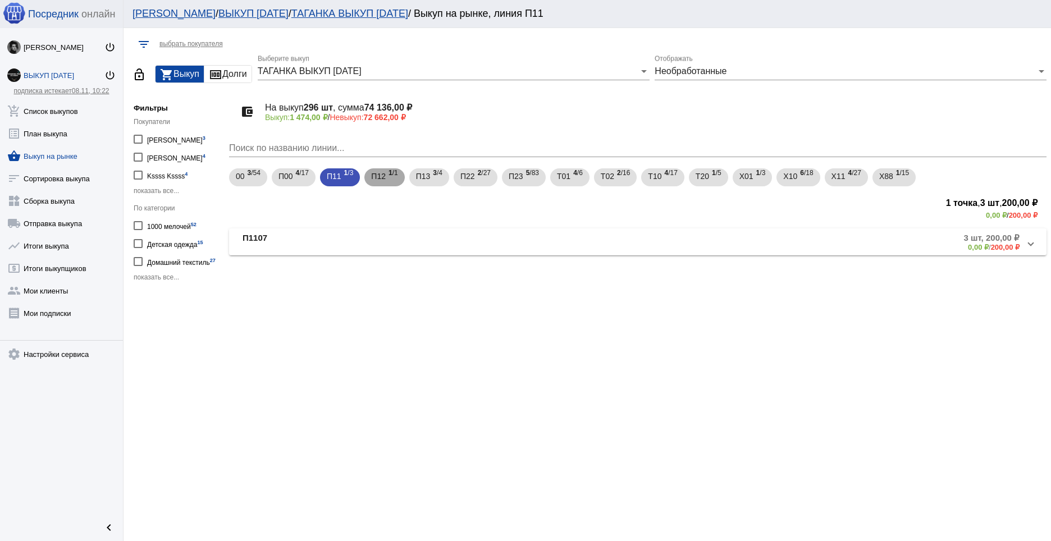
click at [381, 176] on span "П12" at bounding box center [378, 176] width 15 height 20
click at [424, 180] on span "П13" at bounding box center [423, 176] width 15 height 20
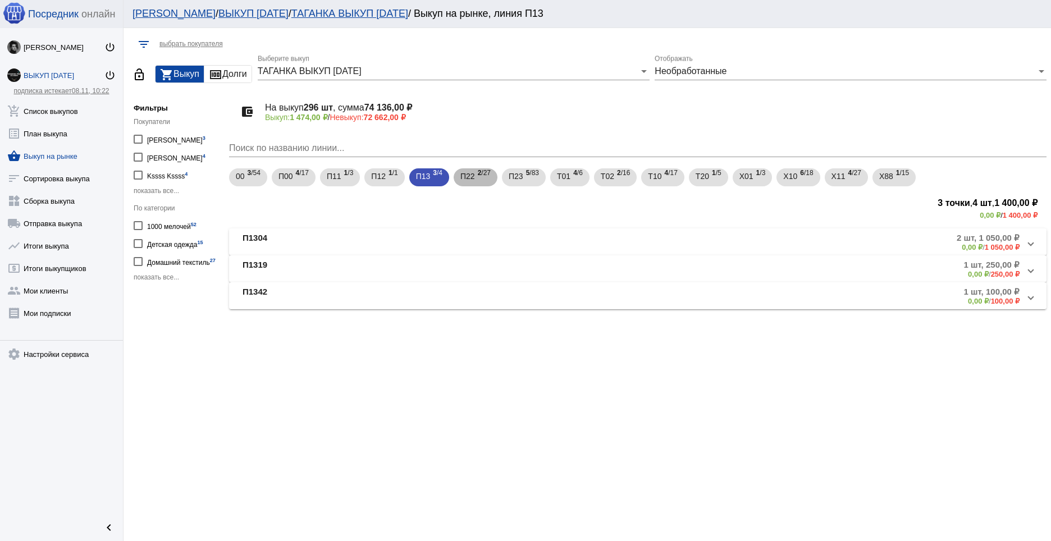
click at [473, 181] on span "П22" at bounding box center [468, 176] width 15 height 20
click at [520, 174] on span "П23" at bounding box center [516, 176] width 15 height 20
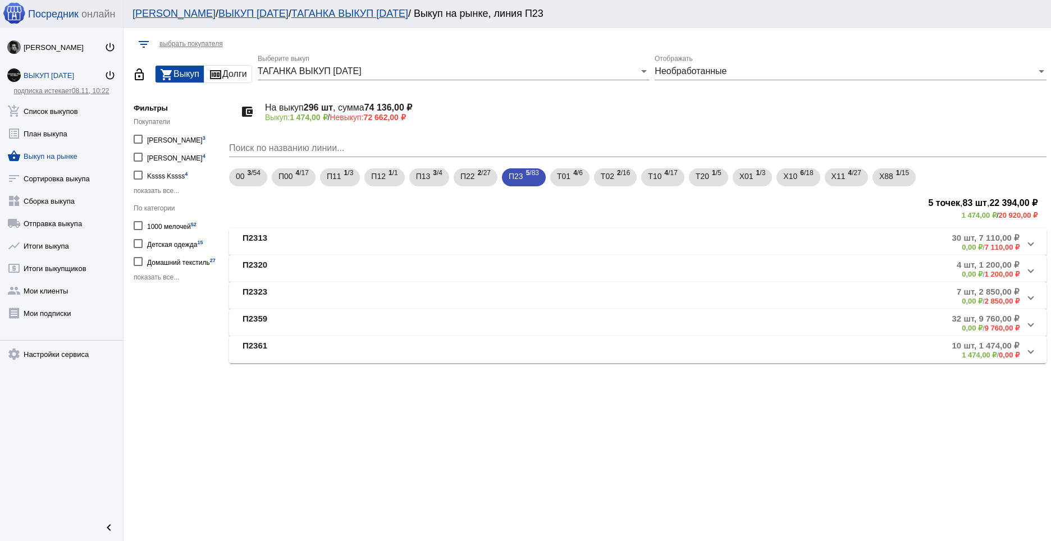
click at [736, 337] on mat-expansion-panel-header "П2361 10 шт, 1 474,00 ₽ 1 474,00 ₽ / 0,00 ₽" at bounding box center [638, 349] width 818 height 27
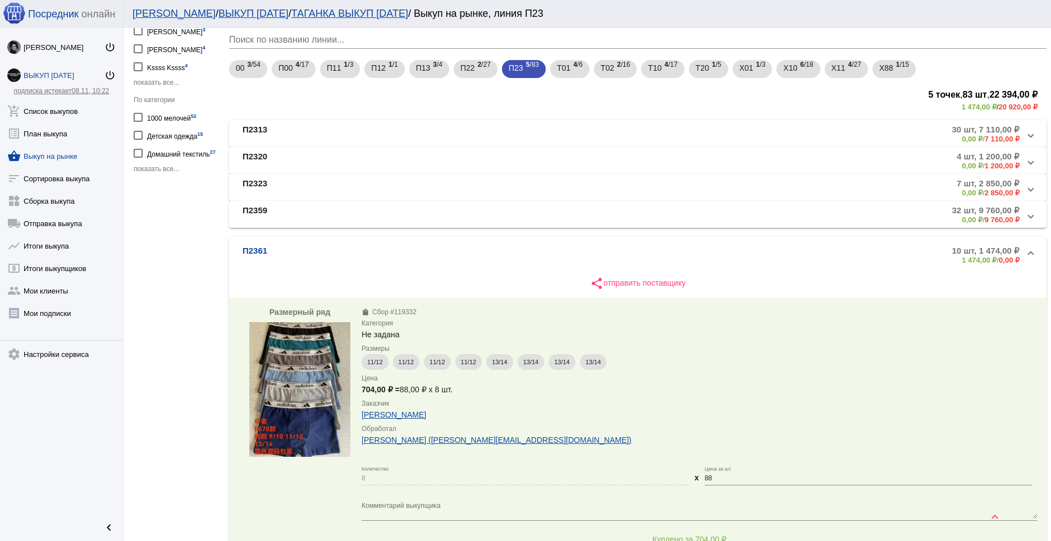
scroll to position [88, 0]
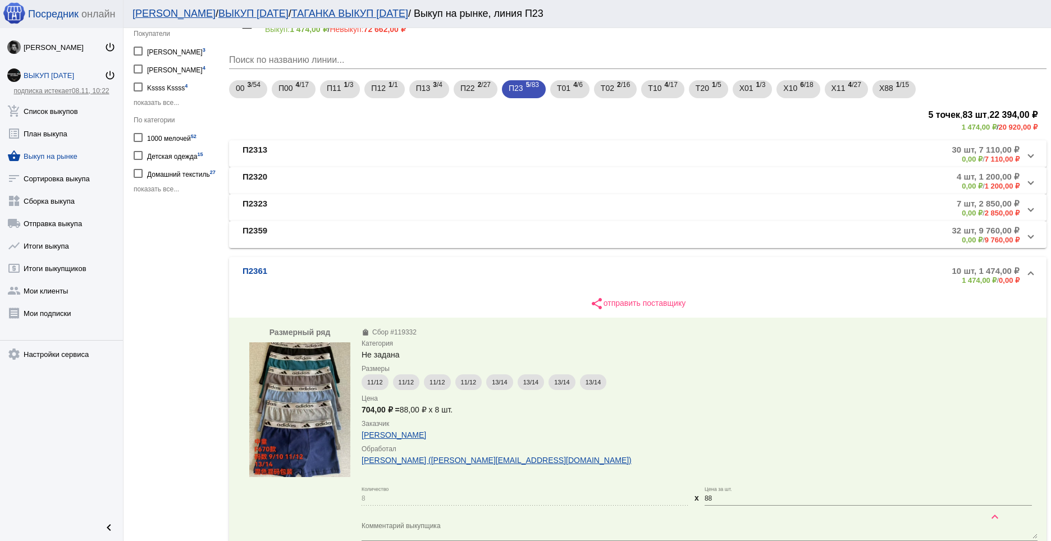
click at [1017, 272] on span "П2361 10 шт, 1 474,00 ₽ 1 474,00 ₽ / 0,00 ₽" at bounding box center [636, 275] width 786 height 19
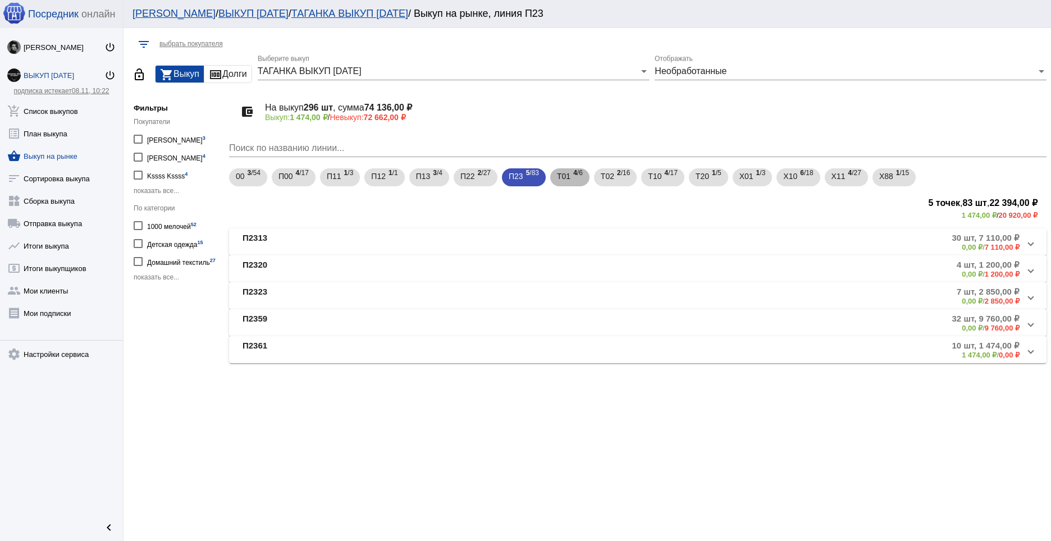
click at [574, 180] on span "4 /6" at bounding box center [578, 177] width 10 height 23
click at [621, 177] on span "2 /16" at bounding box center [623, 177] width 13 height 23
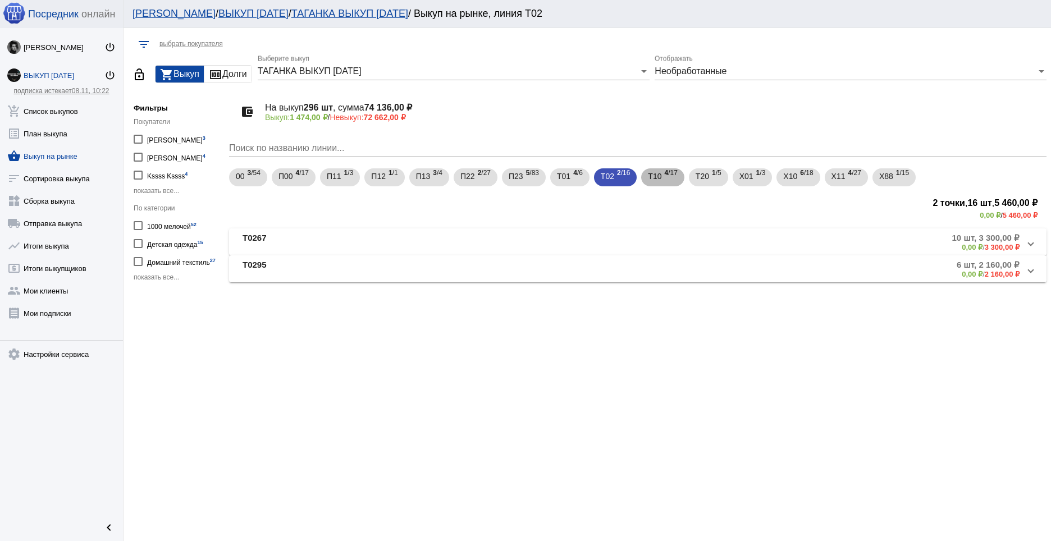
click at [657, 177] on span "Т10" at bounding box center [654, 176] width 13 height 20
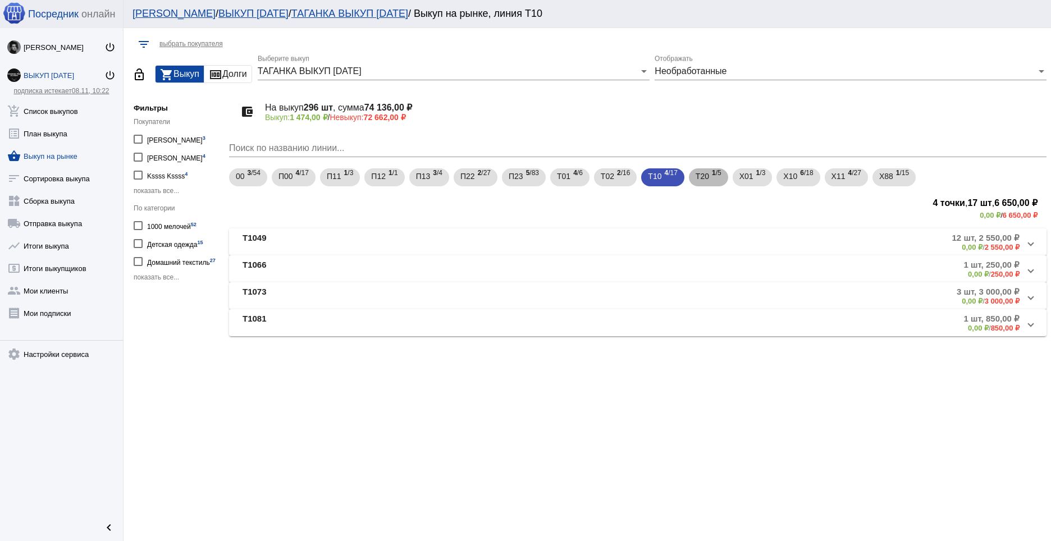
click at [696, 174] on span "Т20" at bounding box center [702, 176] width 13 height 20
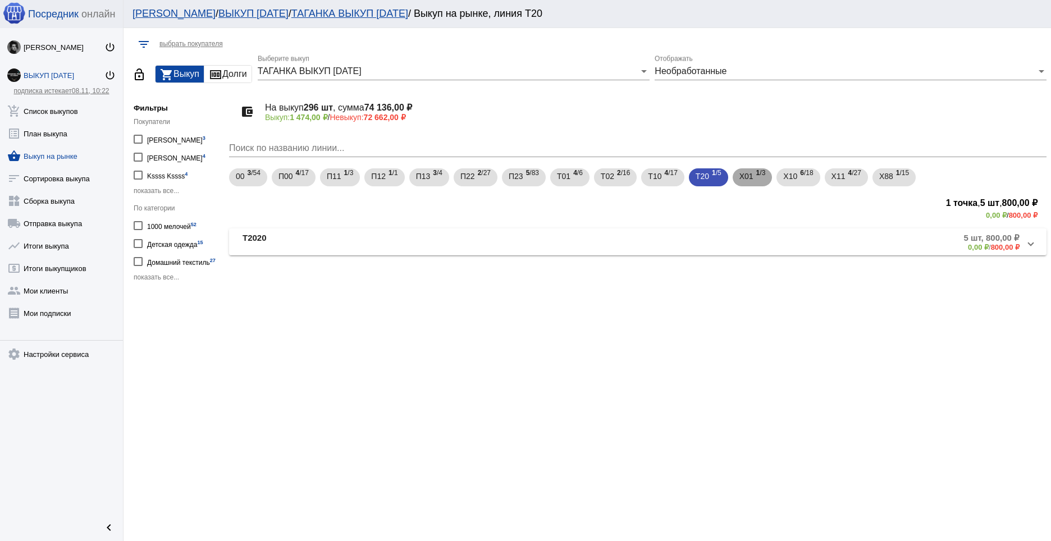
click at [755, 170] on div "Х01 1 /3" at bounding box center [753, 177] width 26 height 23
click at [789, 174] on span "Х10" at bounding box center [791, 176] width 14 height 20
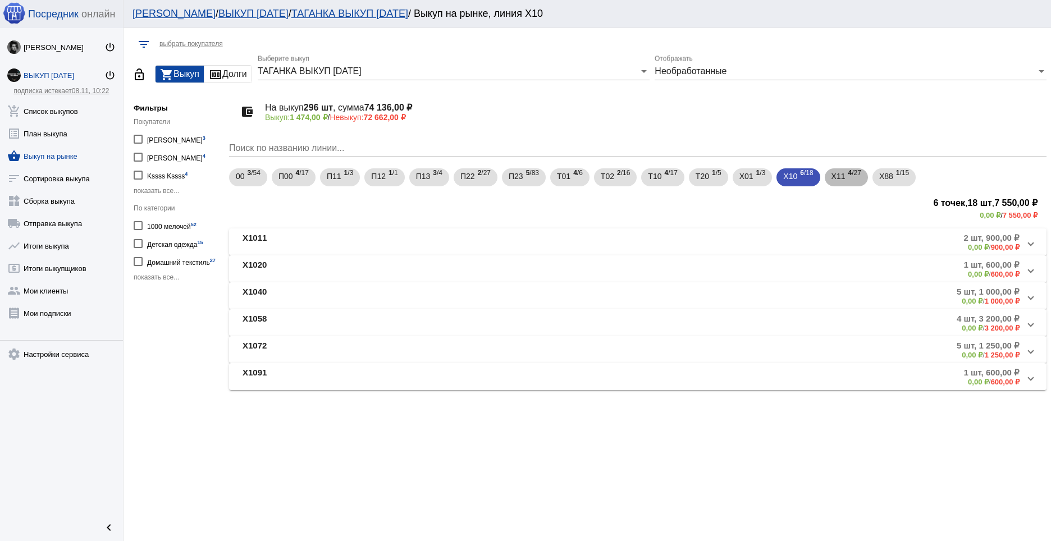
click at [845, 178] on div "Х11 4 /27" at bounding box center [847, 177] width 30 height 23
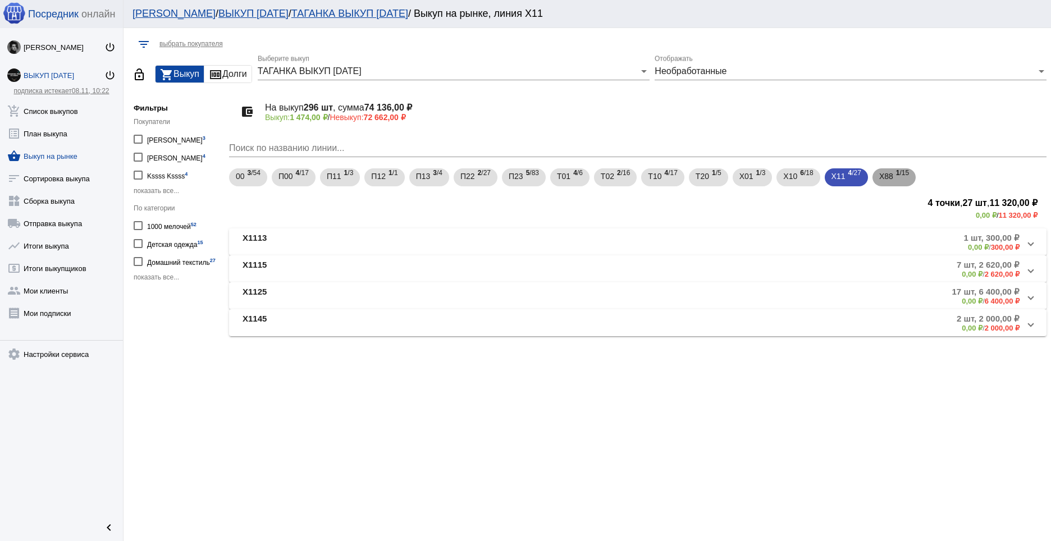
click at [893, 169] on div "Х88 1 /15" at bounding box center [895, 177] width 30 height 23
